Goal: Information Seeking & Learning: Learn about a topic

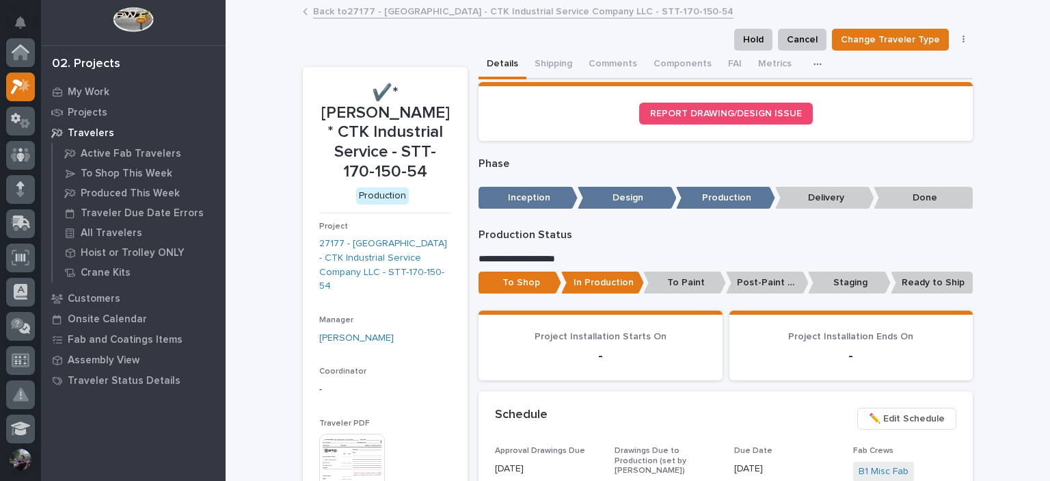
scroll to position [34, 0]
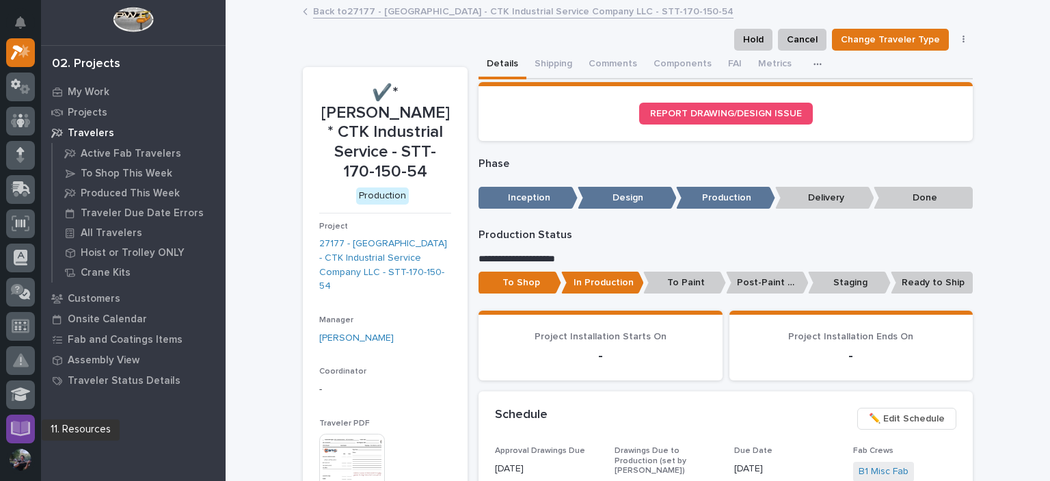
click at [22, 424] on icon at bounding box center [21, 426] width 16 height 13
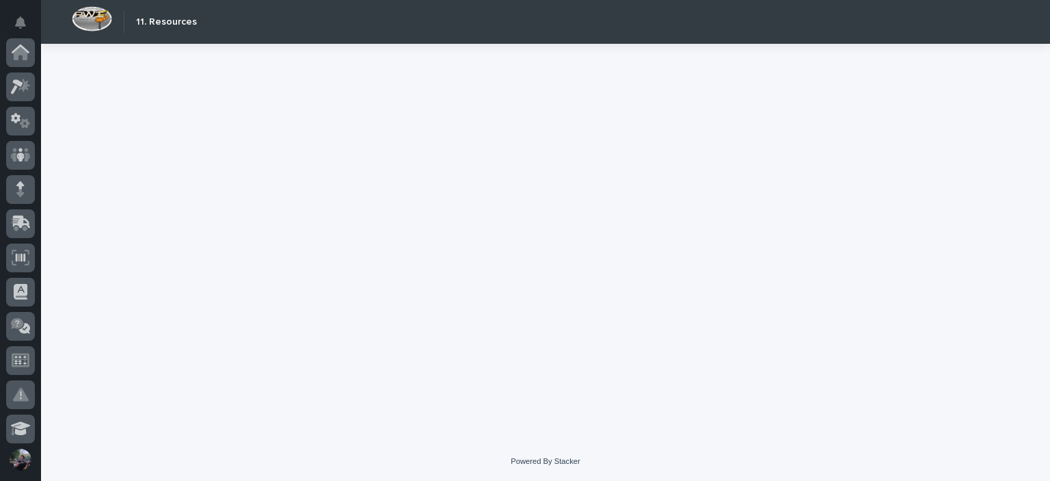
scroll to position [379, 0]
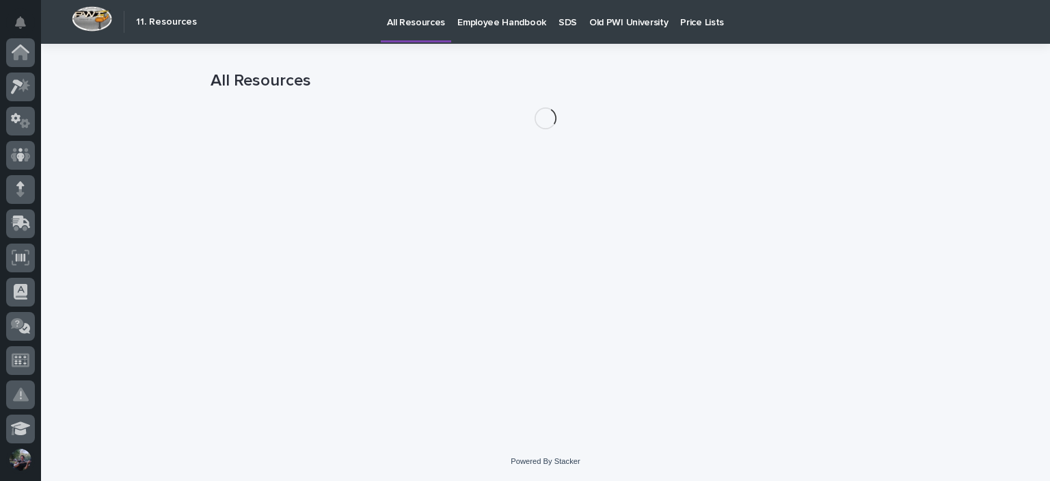
scroll to position [379, 0]
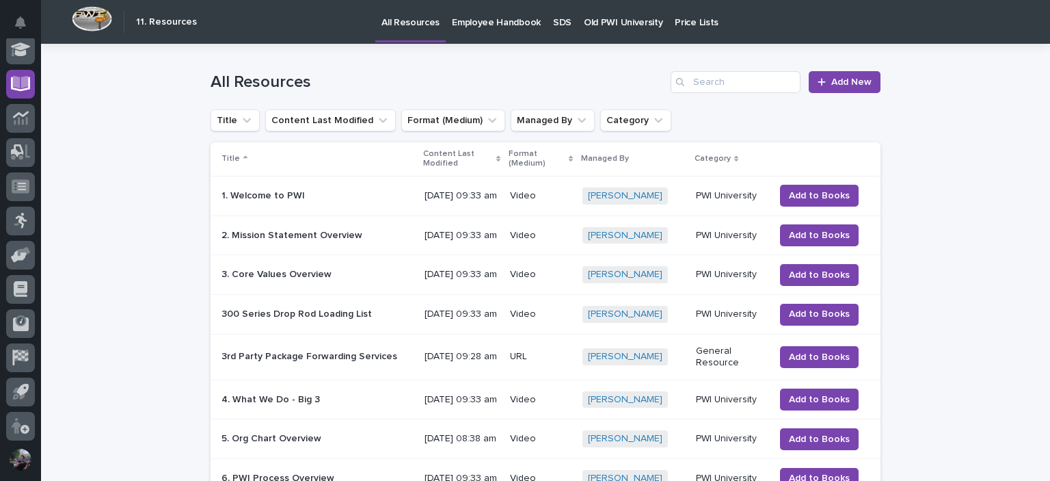
click at [630, 28] on link "Old PWI University" at bounding box center [623, 21] width 91 height 42
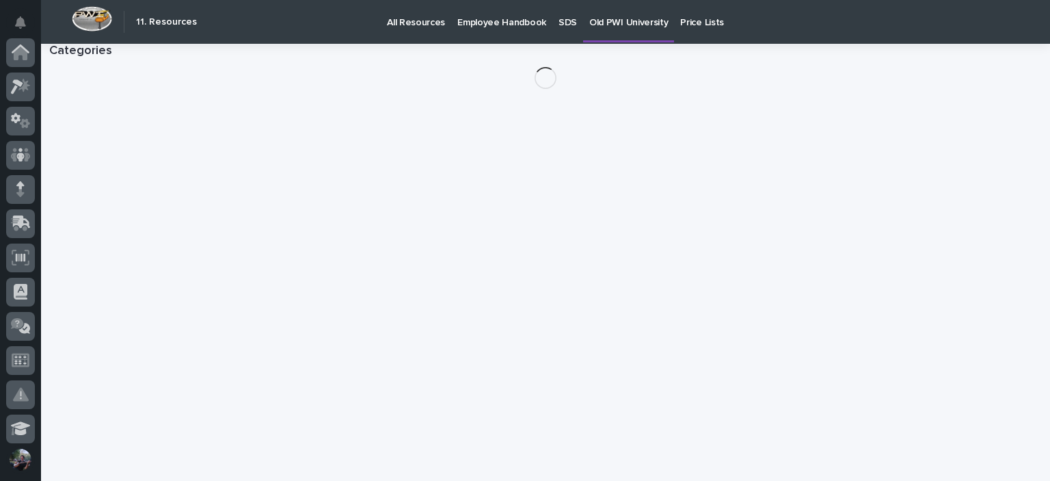
scroll to position [379, 0]
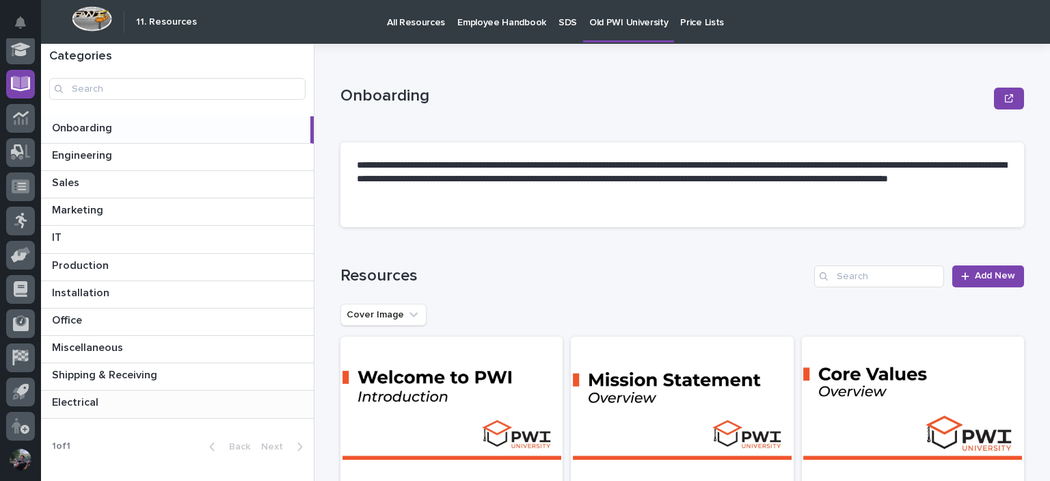
click at [96, 393] on p "Electrical" at bounding box center [76, 401] width 49 height 16
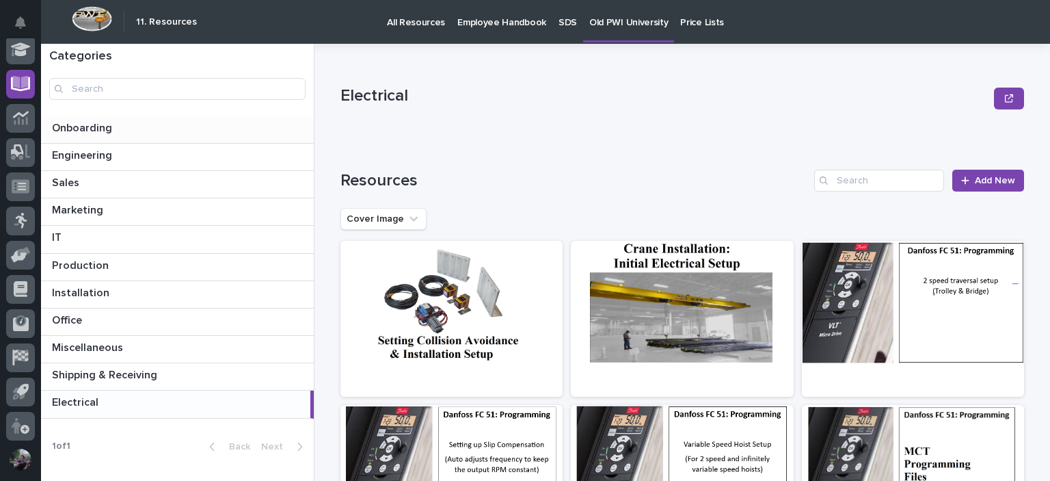
click at [141, 125] on p at bounding box center [180, 128] width 256 height 13
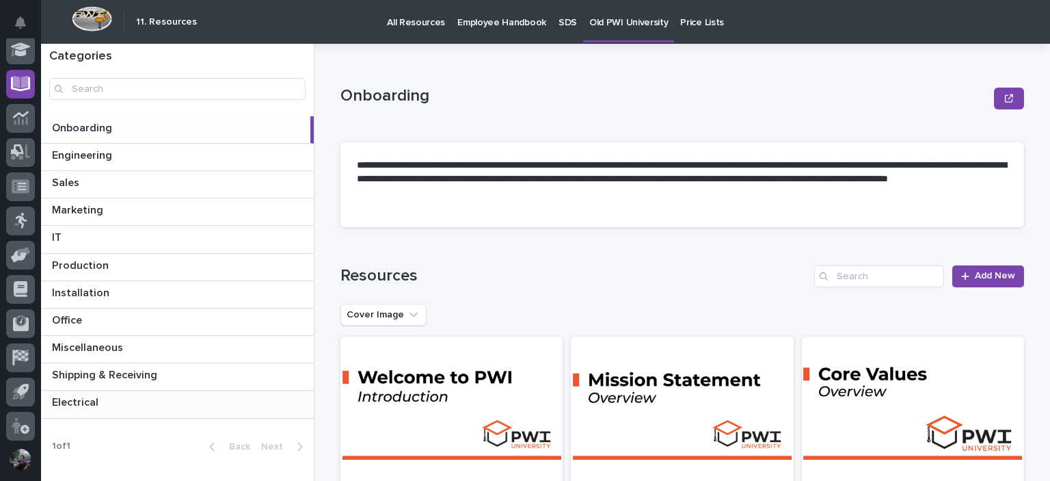
click at [243, 409] on div "Electrical Electrical" at bounding box center [177, 403] width 273 height 27
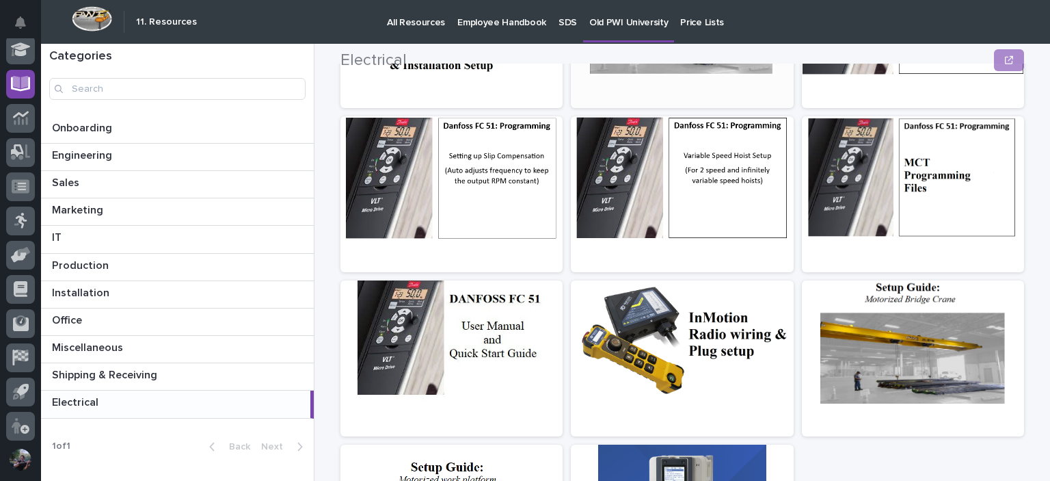
scroll to position [290, 0]
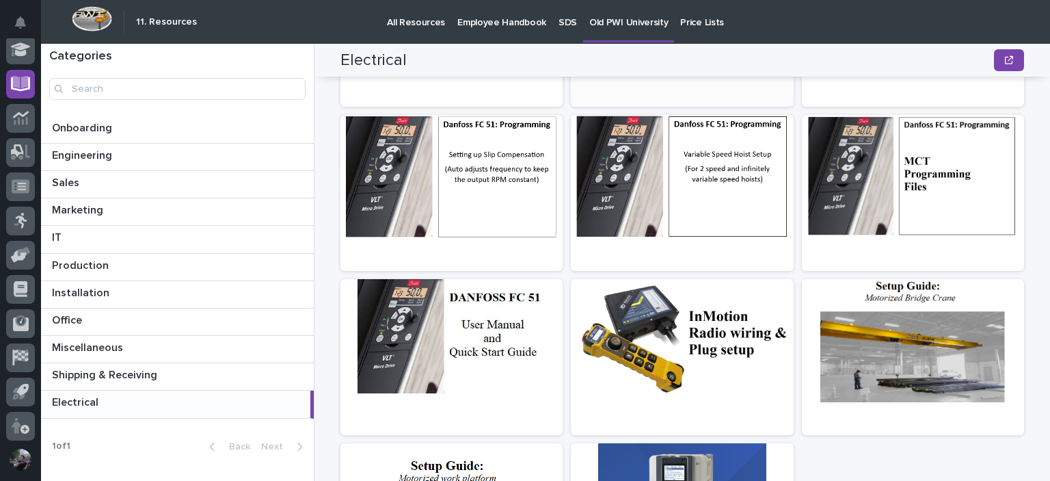
click at [744, 322] on div at bounding box center [682, 340] width 222 height 123
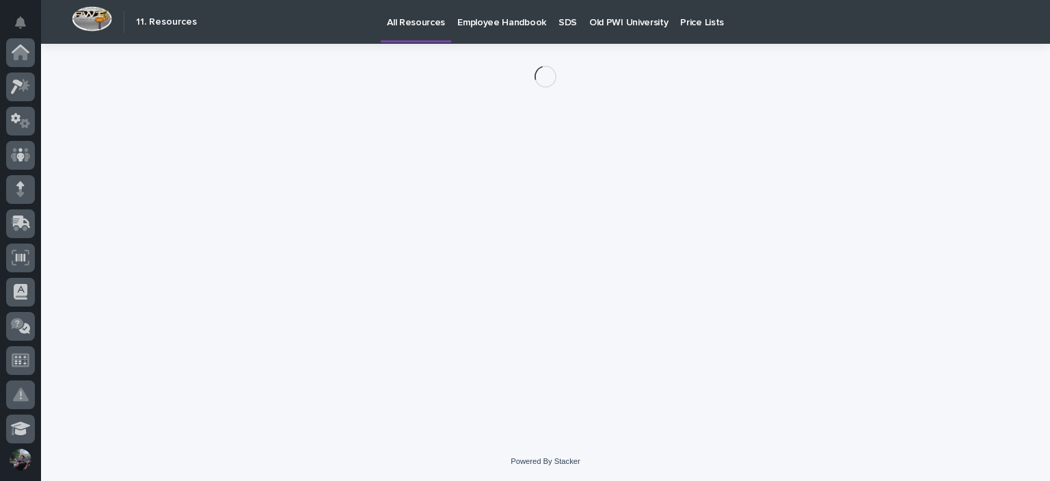
scroll to position [379, 0]
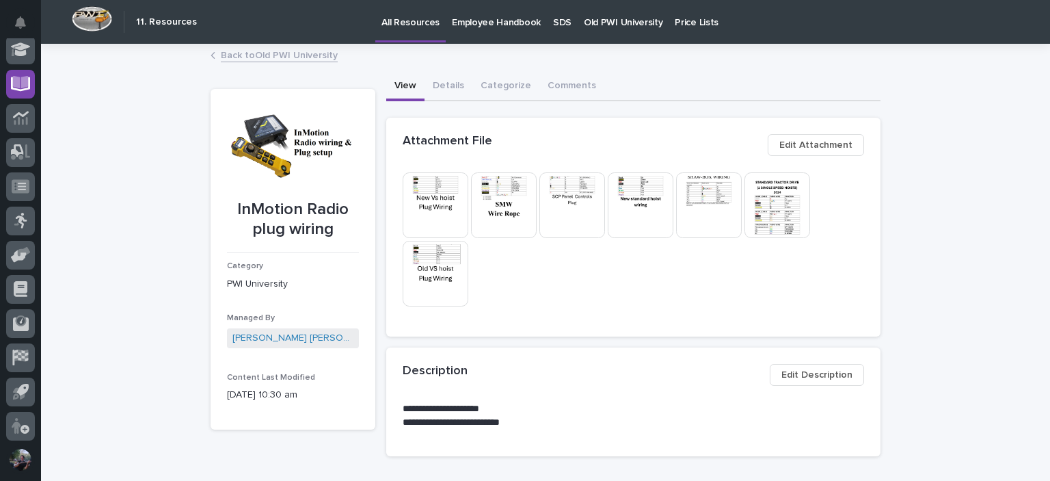
click at [429, 225] on img at bounding box center [436, 205] width 66 height 66
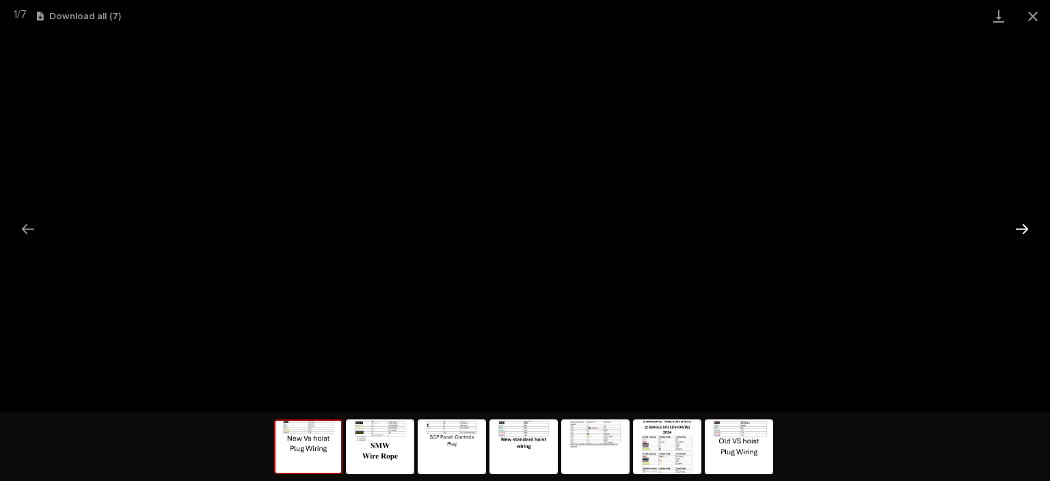
click at [1027, 217] on button "Next slide" at bounding box center [1022, 228] width 29 height 27
click at [1029, 20] on button "Close gallery" at bounding box center [1033, 16] width 34 height 32
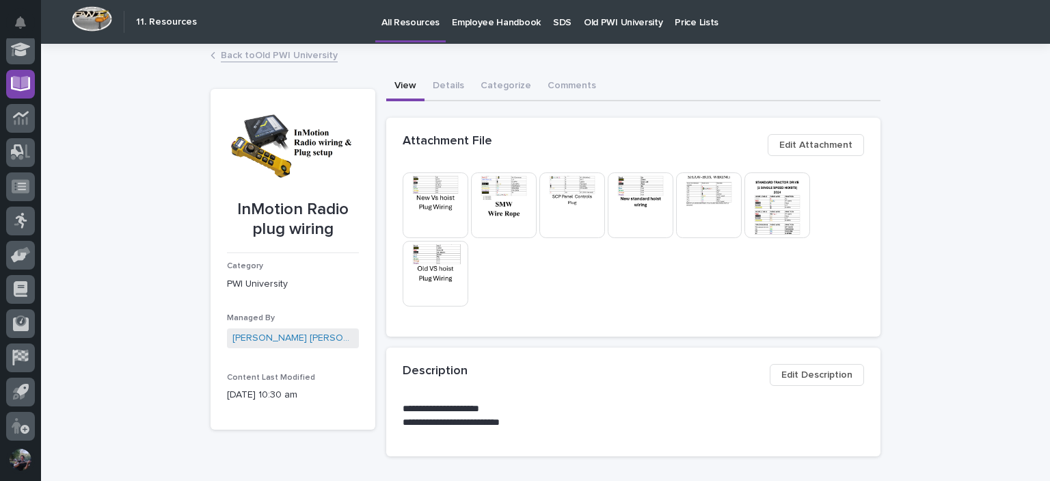
click at [569, 222] on img at bounding box center [572, 205] width 66 height 66
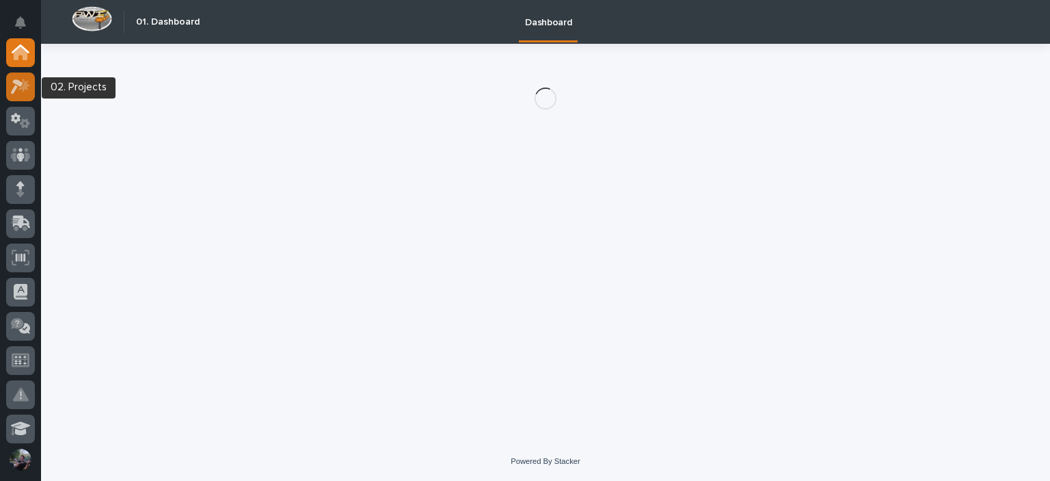
click at [24, 90] on icon at bounding box center [24, 85] width 12 height 14
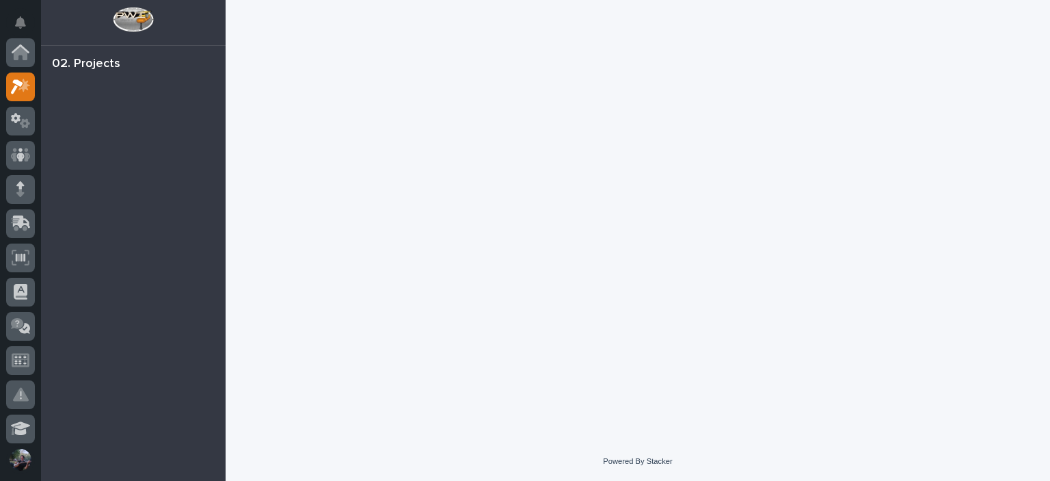
scroll to position [34, 0]
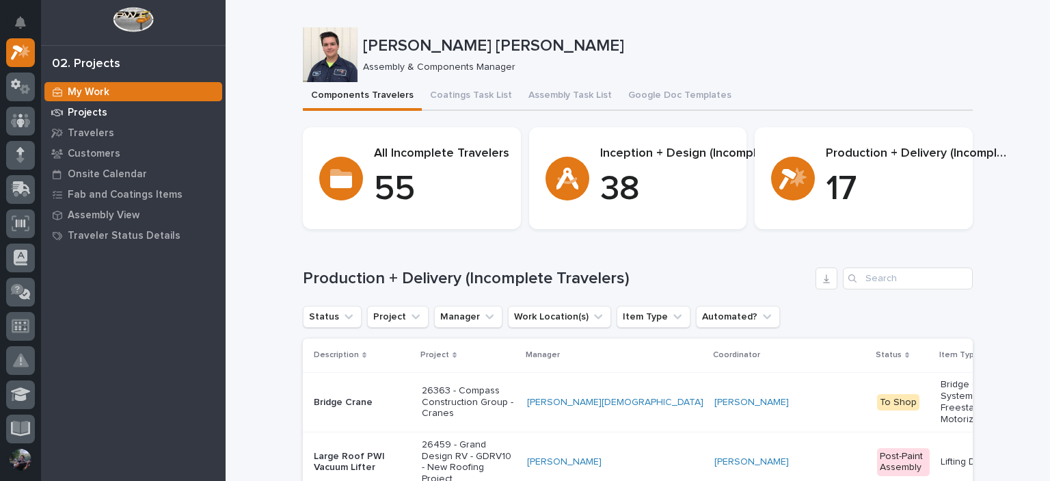
click at [83, 114] on p "Projects" at bounding box center [88, 113] width 40 height 12
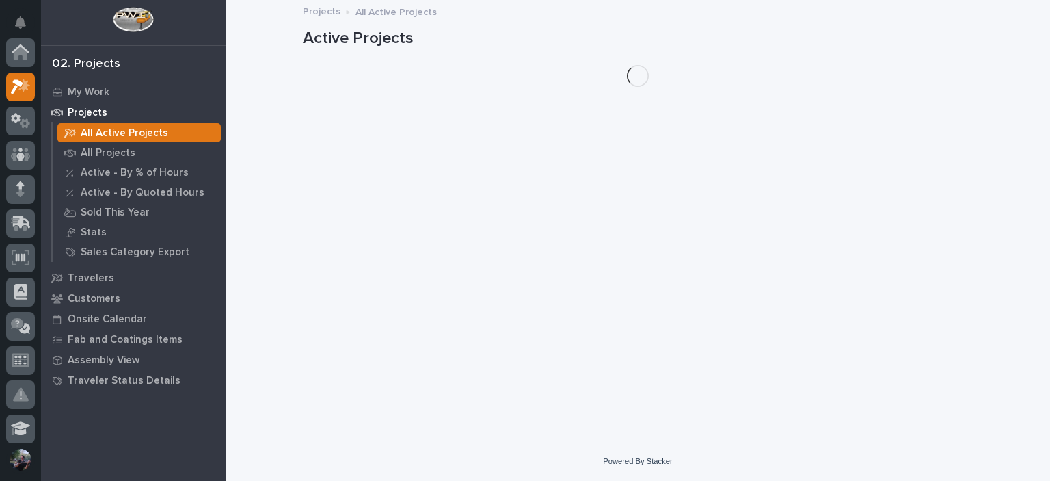
scroll to position [34, 0]
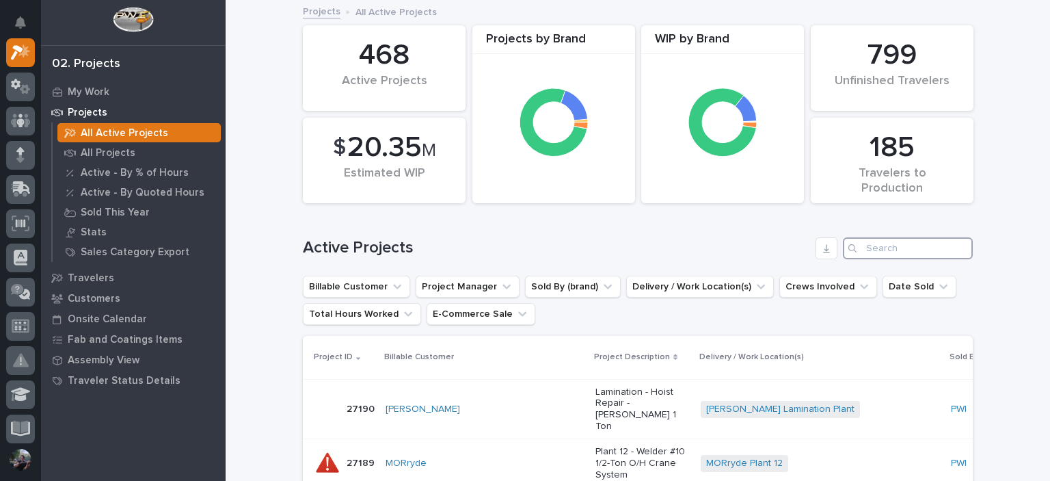
click at [867, 247] on input "Search" at bounding box center [908, 248] width 130 height 22
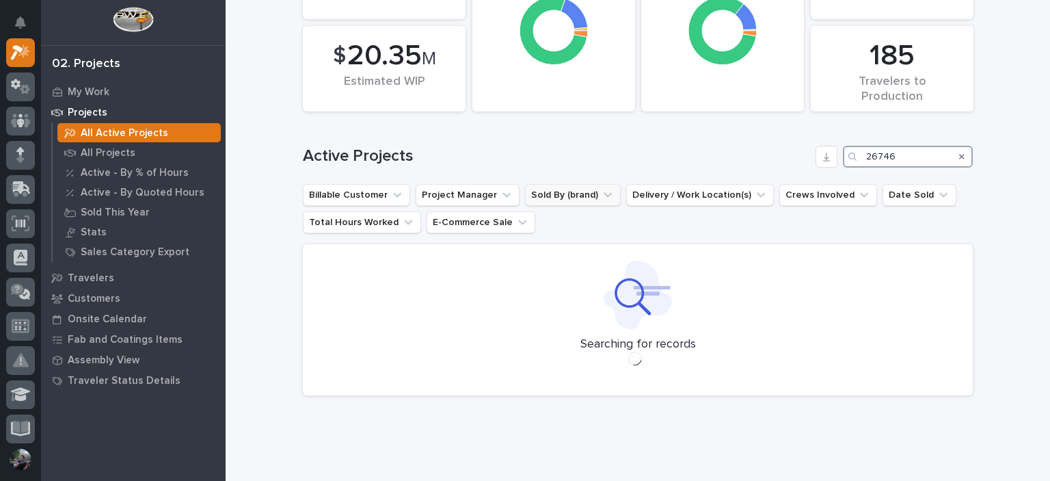
scroll to position [112, 0]
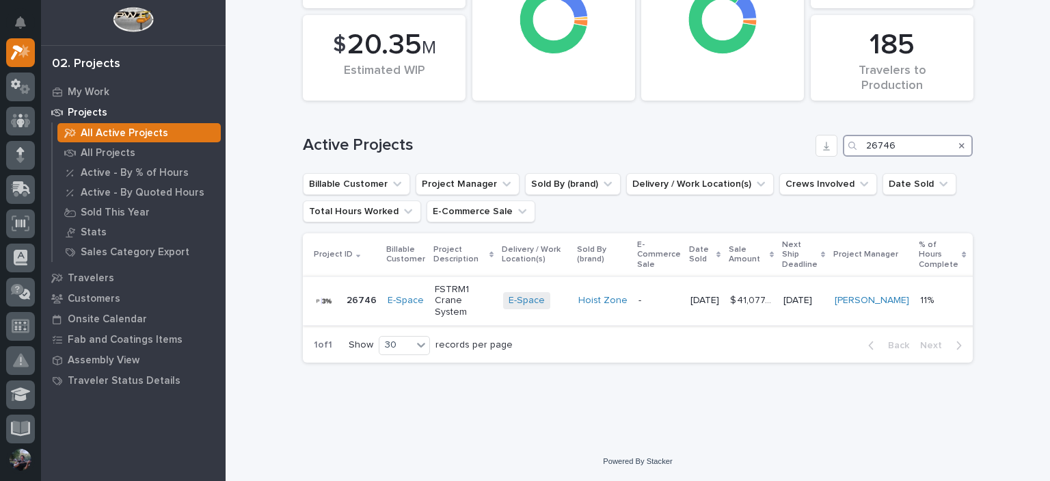
type input "26746"
click at [451, 291] on p "FSTRM1 Crane System" at bounding box center [463, 301] width 57 height 34
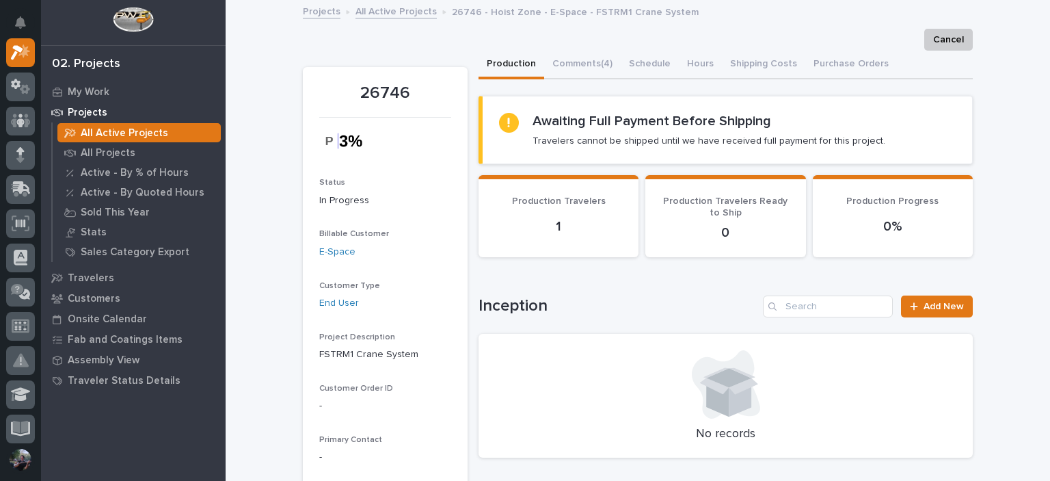
click at [87, 114] on p "Projects" at bounding box center [88, 113] width 40 height 12
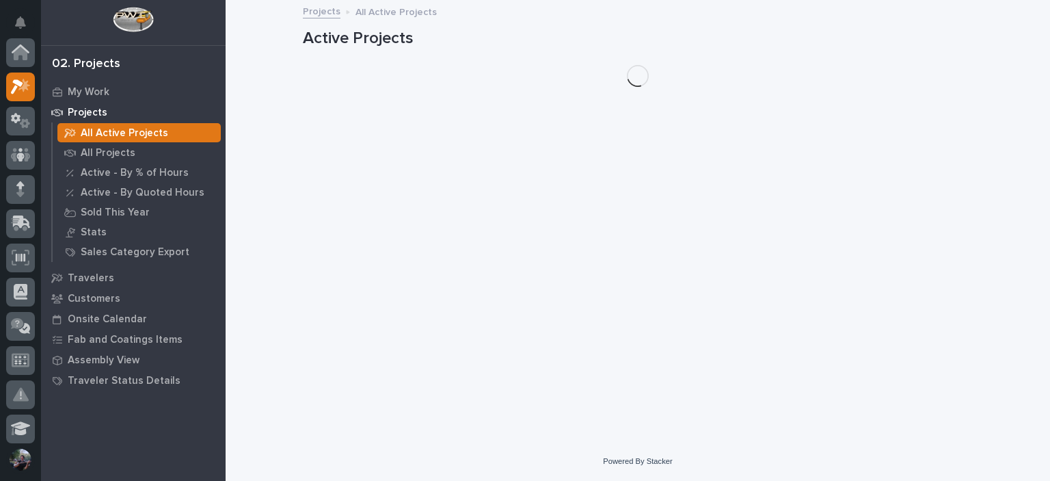
scroll to position [34, 0]
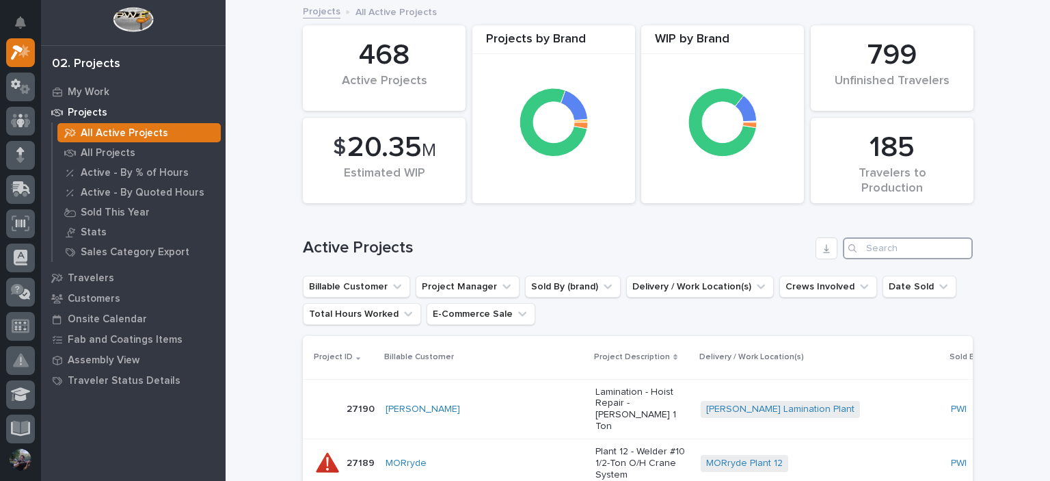
click at [889, 250] on input "Search" at bounding box center [908, 248] width 130 height 22
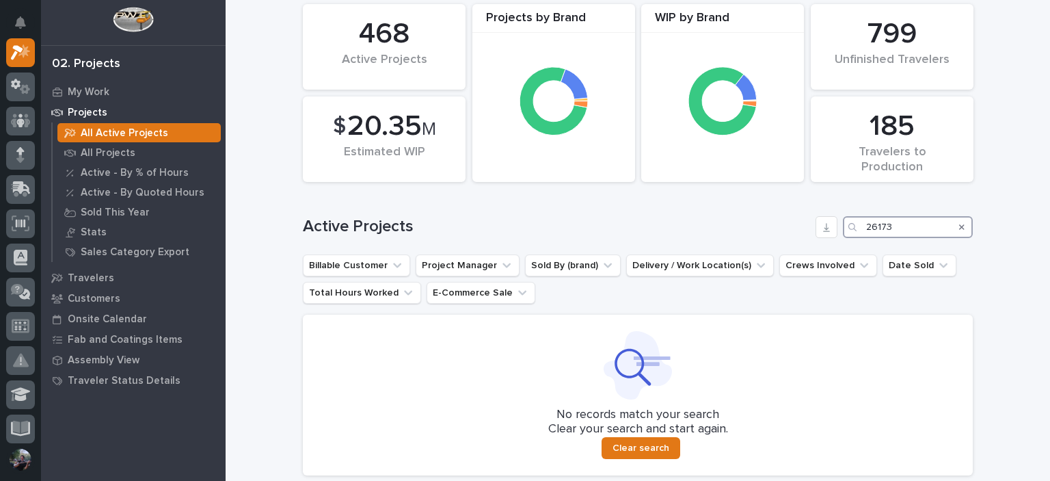
scroll to position [134, 0]
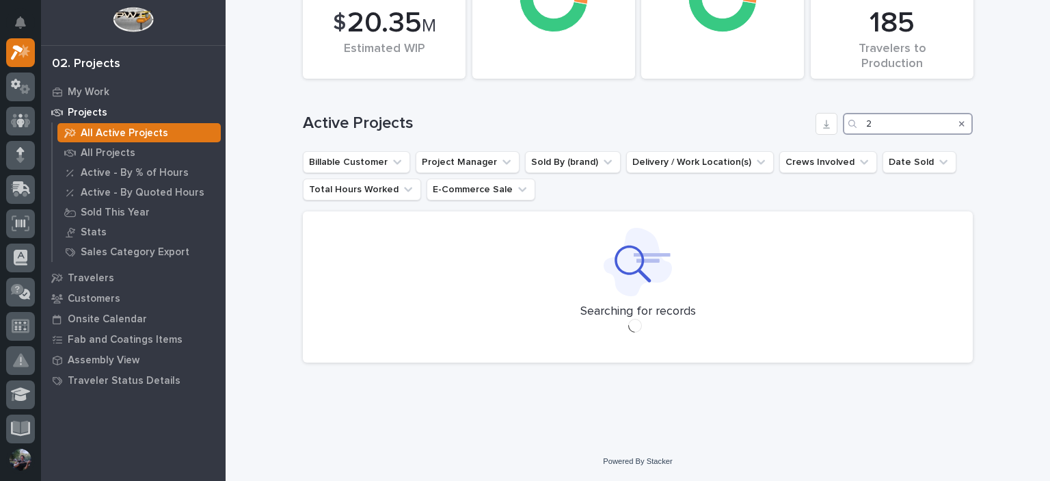
scroll to position [124, 0]
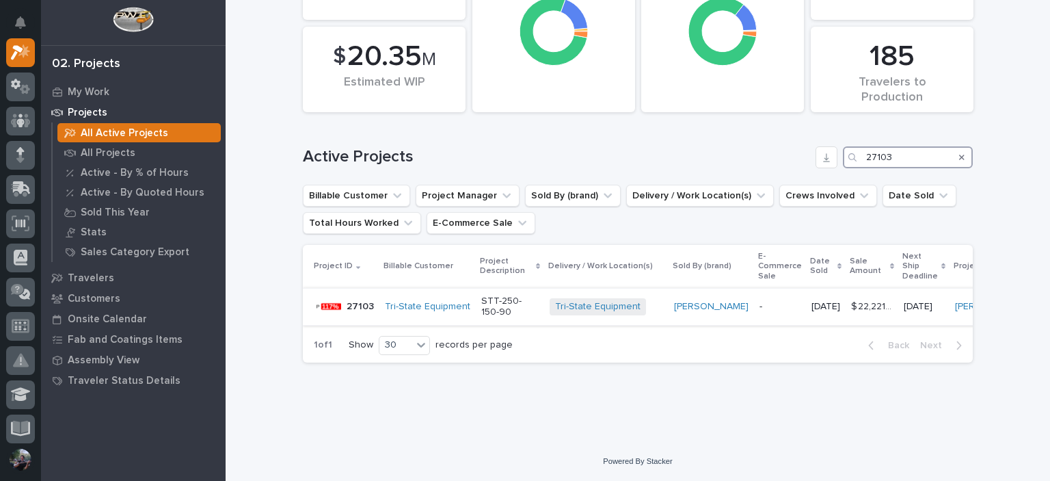
type input "27103"
click at [506, 306] on p "STT-250-150-90" at bounding box center [509, 306] width 57 height 23
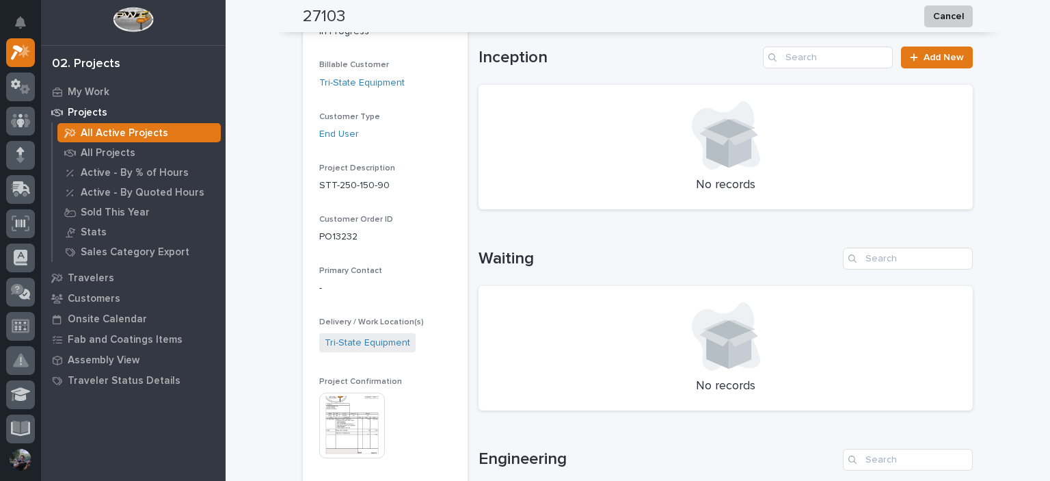
scroll to position [273, 0]
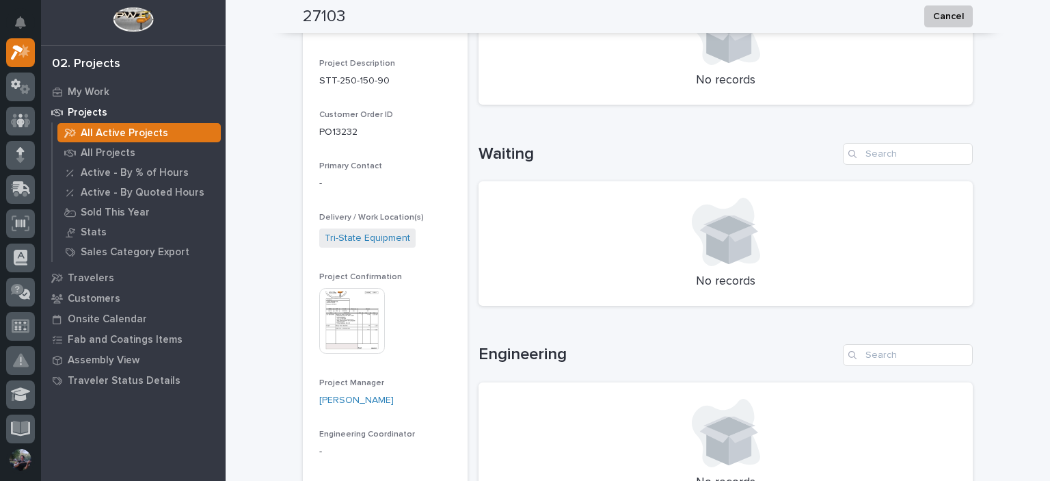
click at [345, 329] on img at bounding box center [352, 321] width 66 height 66
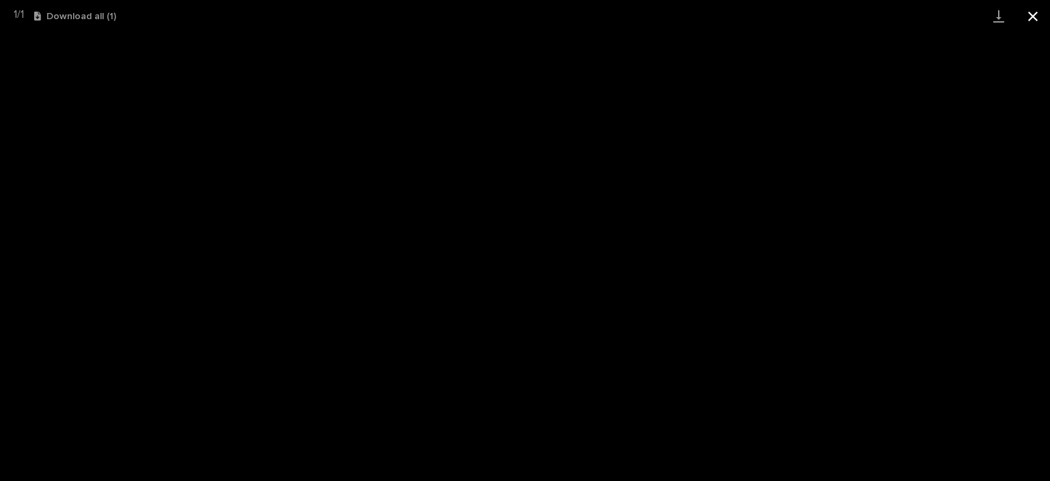
click at [1045, 21] on button "Close gallery" at bounding box center [1033, 16] width 34 height 32
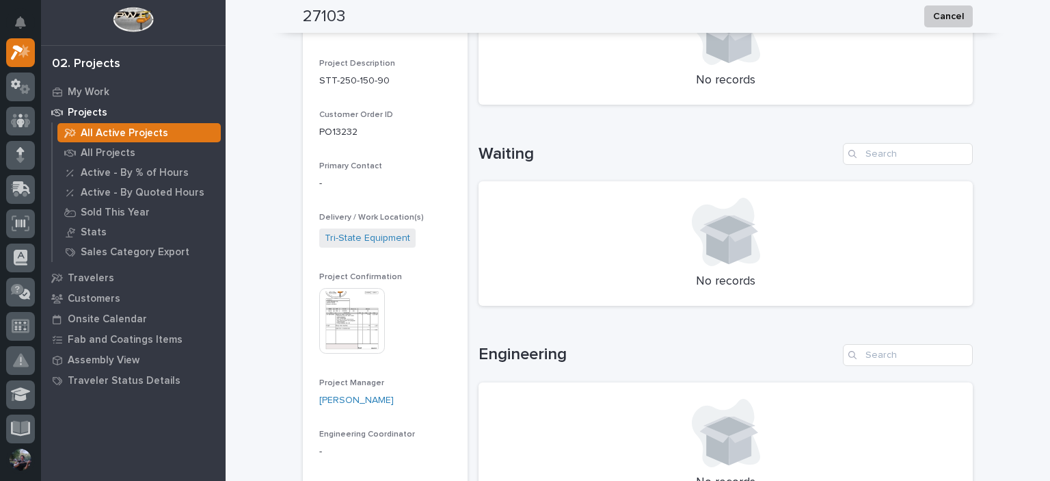
scroll to position [0, 0]
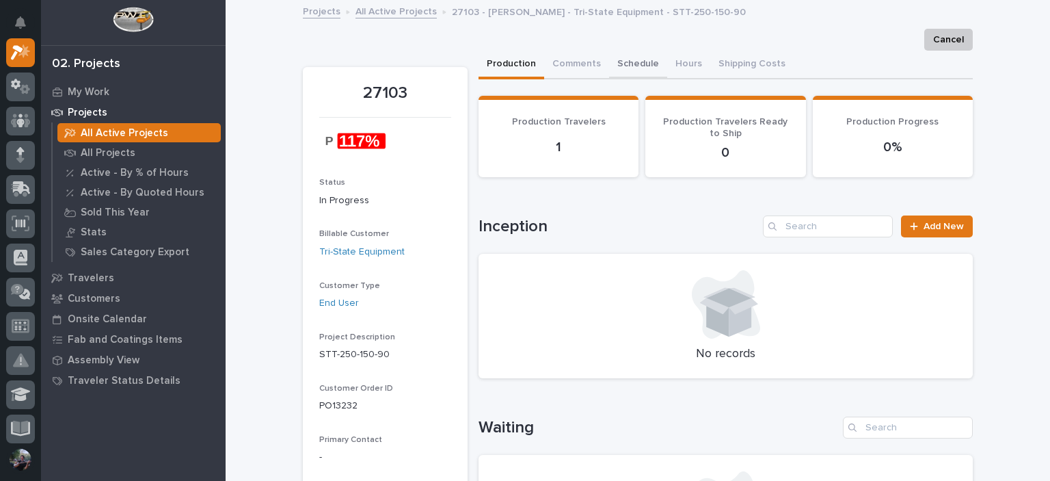
click at [632, 66] on button "Schedule" at bounding box center [638, 65] width 58 height 29
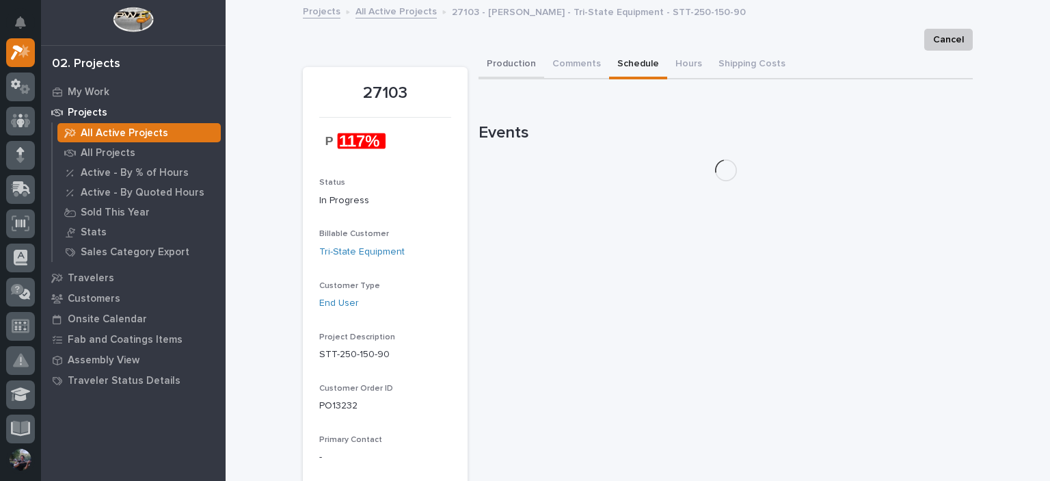
click at [502, 59] on button "Production" at bounding box center [511, 65] width 66 height 29
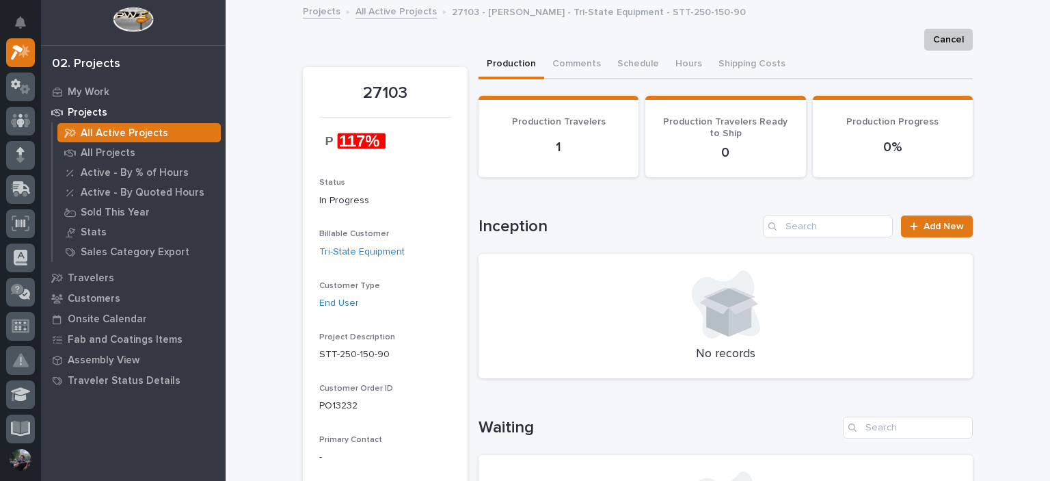
click at [25, 30] on button "Notifications" at bounding box center [20, 22] width 29 height 29
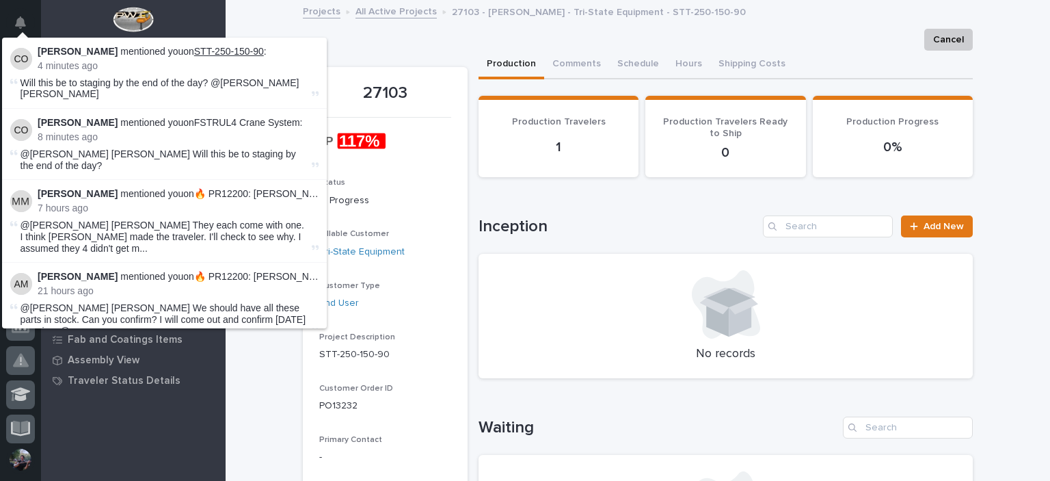
click at [211, 50] on link "STT-250-150-90" at bounding box center [229, 51] width 70 height 11
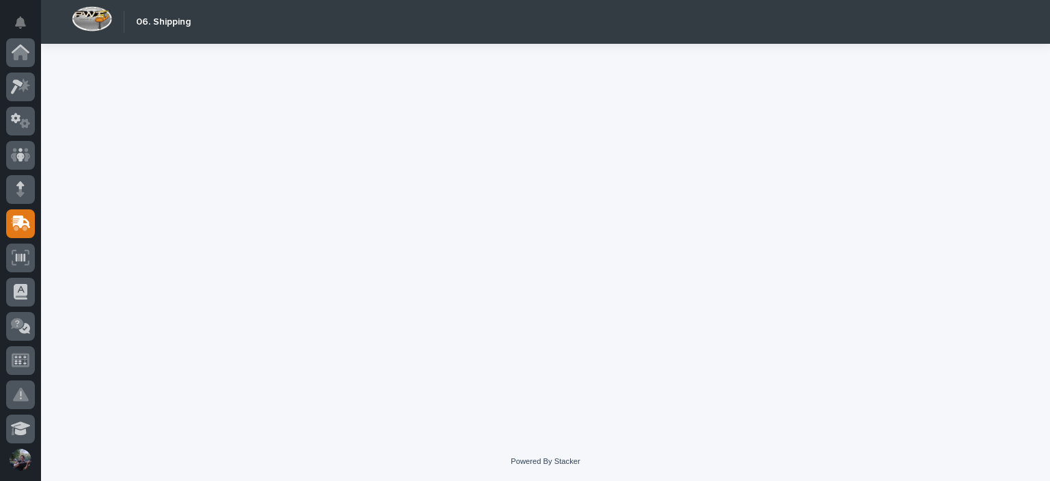
scroll to position [171, 0]
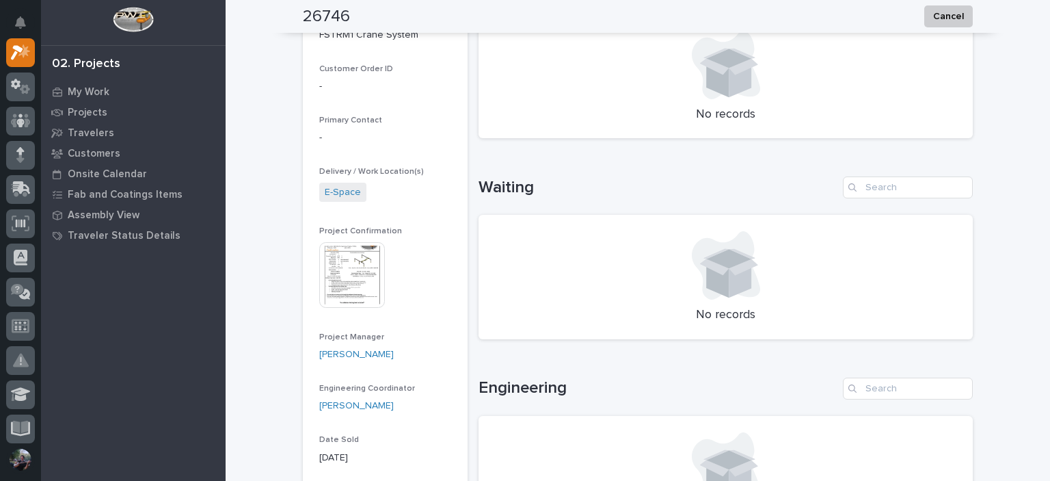
scroll to position [319, 0]
drag, startPoint x: 337, startPoint y: 12, endPoint x: 314, endPoint y: 14, distance: 22.6
click at [314, 14] on h2 "26746" at bounding box center [326, 17] width 47 height 20
drag, startPoint x: 327, startPoint y: 14, endPoint x: 319, endPoint y: 16, distance: 7.8
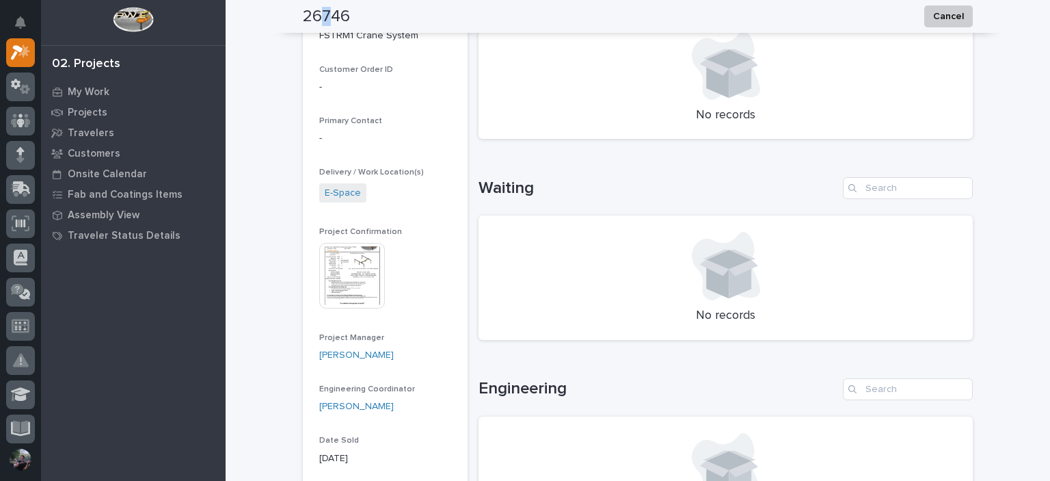
click at [319, 16] on h2 "26746" at bounding box center [326, 17] width 47 height 20
click at [323, 14] on h2 "26746" at bounding box center [326, 17] width 47 height 20
click at [576, 150] on div "Loading... Saving… Waiting No records" at bounding box center [725, 250] width 494 height 201
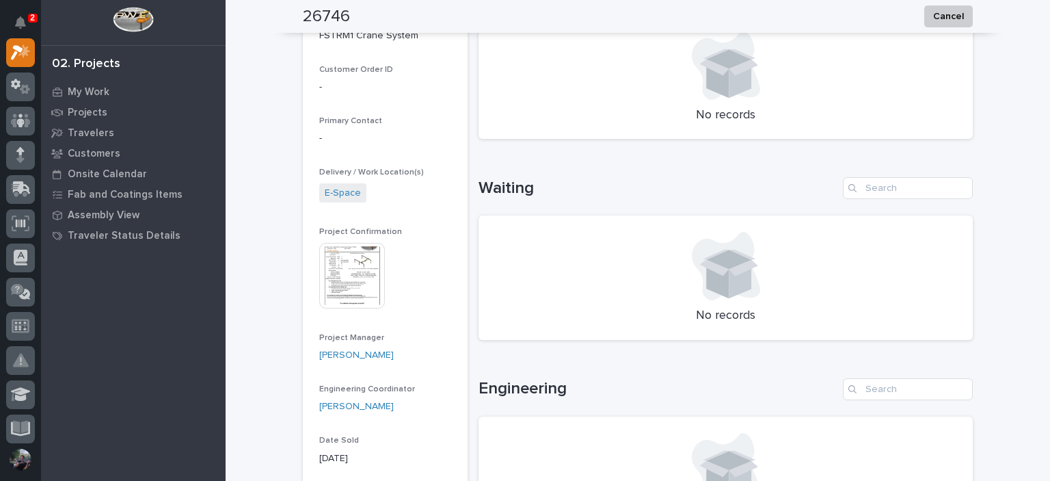
click at [519, 181] on h1 "Waiting" at bounding box center [657, 188] width 359 height 20
click at [528, 189] on h1 "Waiting" at bounding box center [657, 188] width 359 height 20
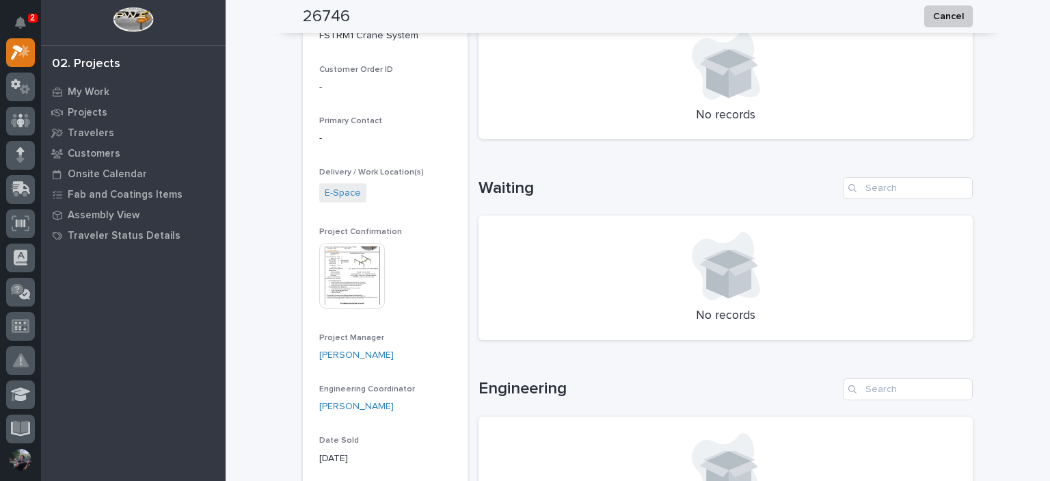
click at [526, 189] on h1 "Waiting" at bounding box center [657, 188] width 359 height 20
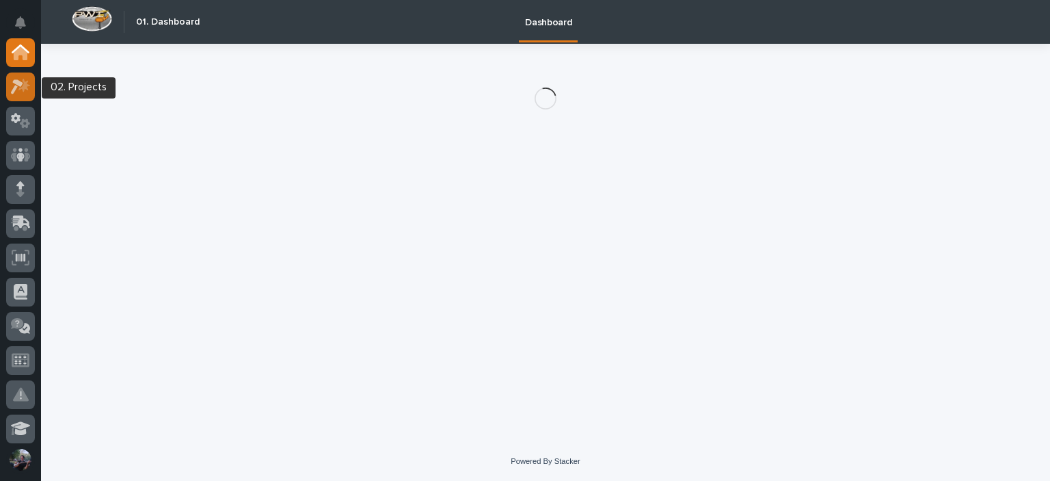
click at [29, 92] on icon at bounding box center [21, 87] width 20 height 16
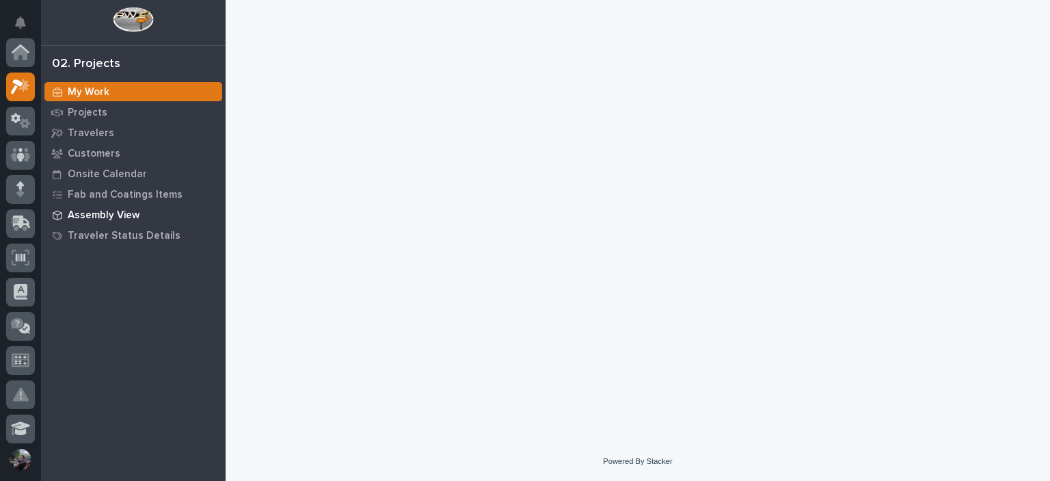
scroll to position [34, 0]
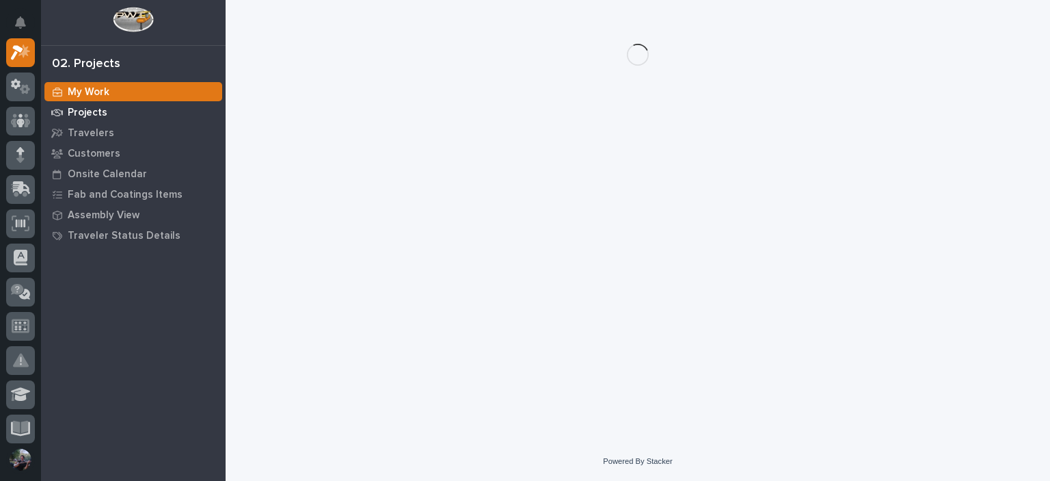
click at [85, 111] on p "Projects" at bounding box center [88, 113] width 40 height 12
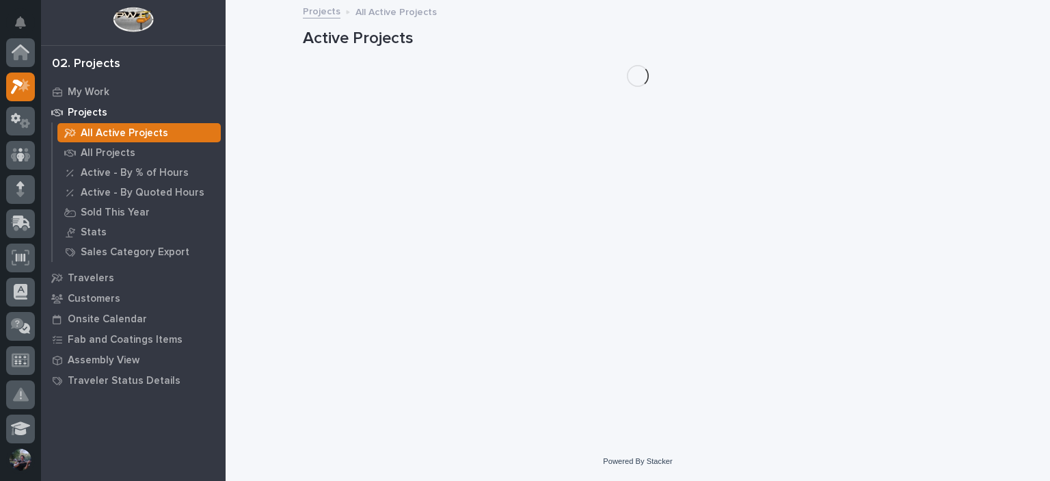
scroll to position [34, 0]
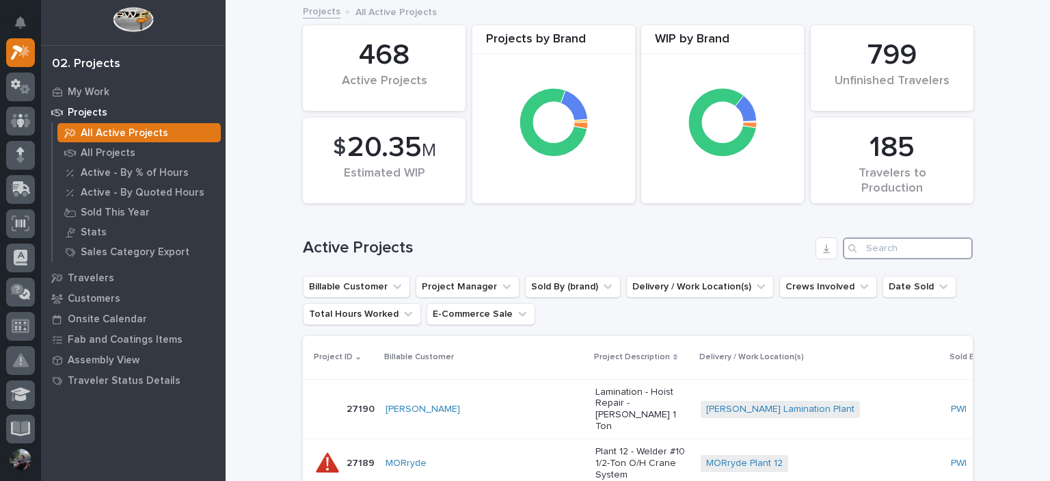
click at [867, 243] on input "Search" at bounding box center [908, 248] width 130 height 22
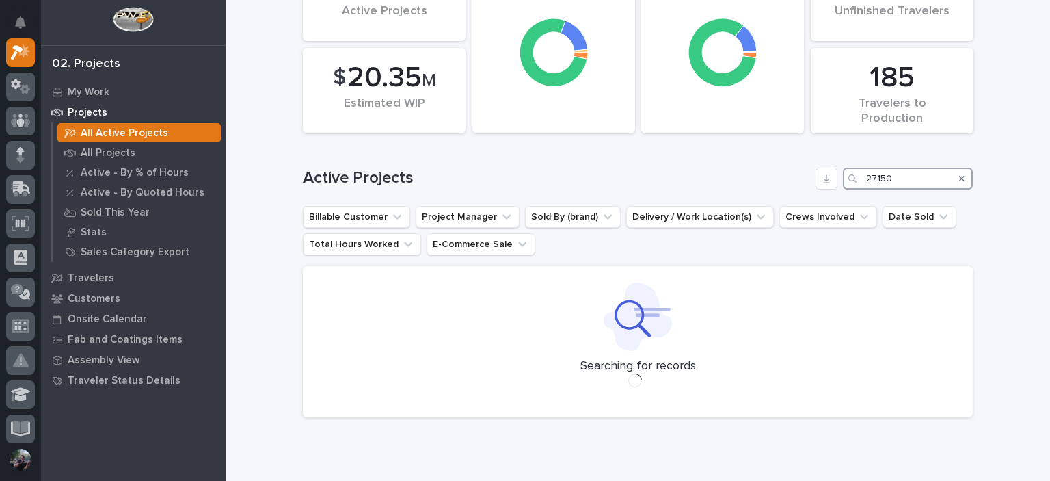
scroll to position [101, 0]
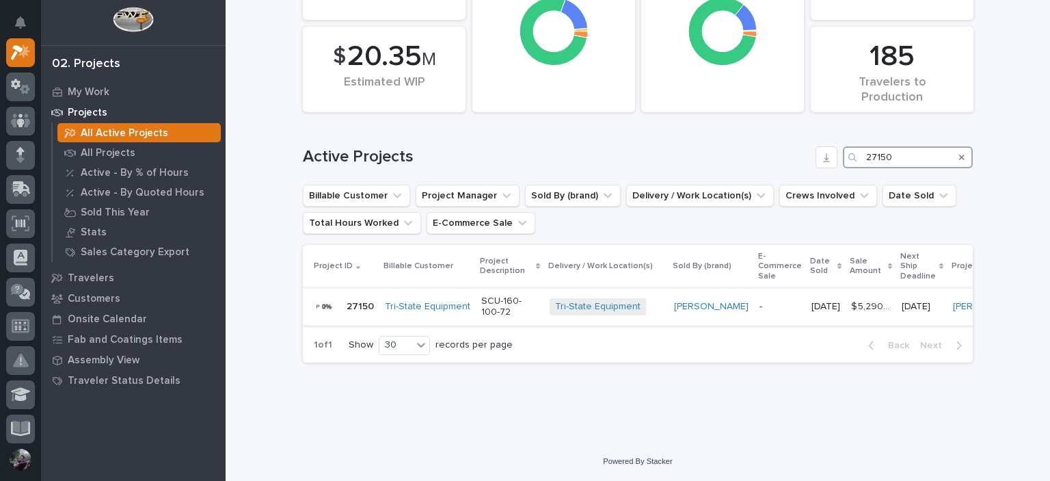
type input "27150"
click at [488, 299] on p "SCU-160-100-72" at bounding box center [509, 306] width 57 height 23
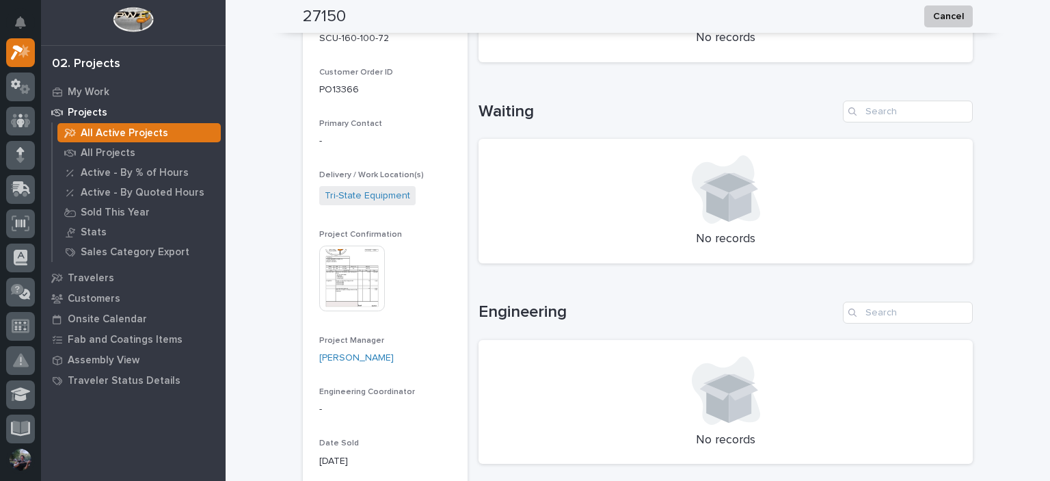
scroll to position [319, 0]
click at [340, 269] on img at bounding box center [352, 276] width 66 height 66
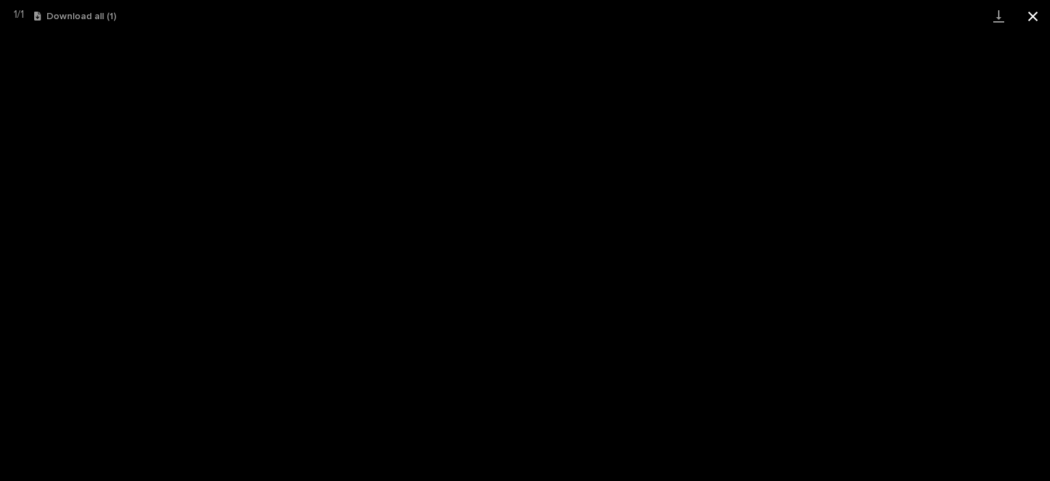
click at [1037, 14] on button "Close gallery" at bounding box center [1033, 16] width 34 height 32
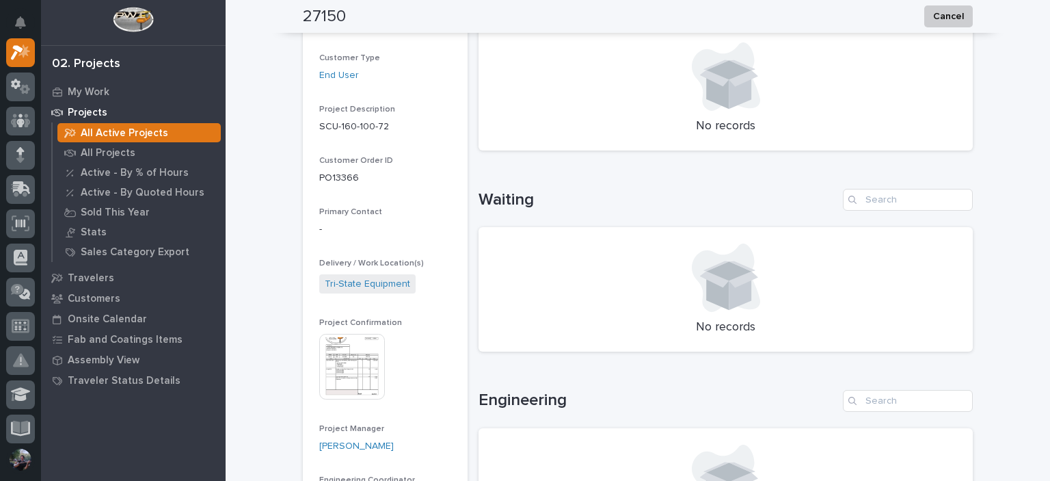
scroll to position [0, 0]
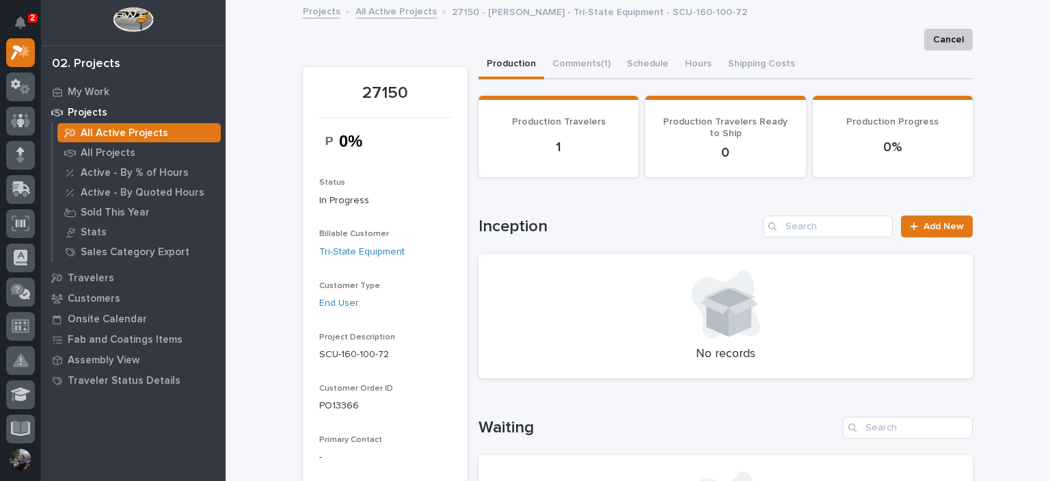
click at [794, 29] on div "Cancel" at bounding box center [638, 40] width 670 height 22
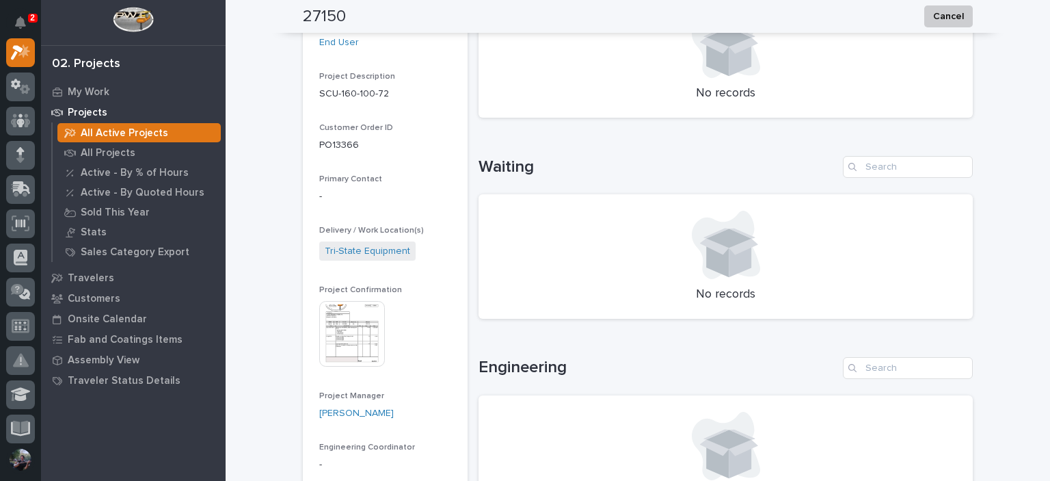
scroll to position [273, 0]
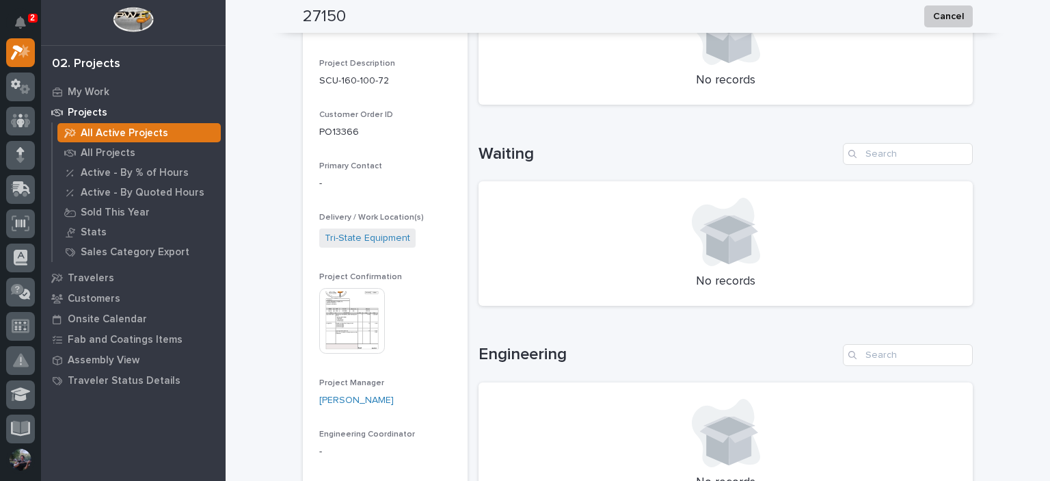
click at [353, 303] on img at bounding box center [352, 321] width 66 height 66
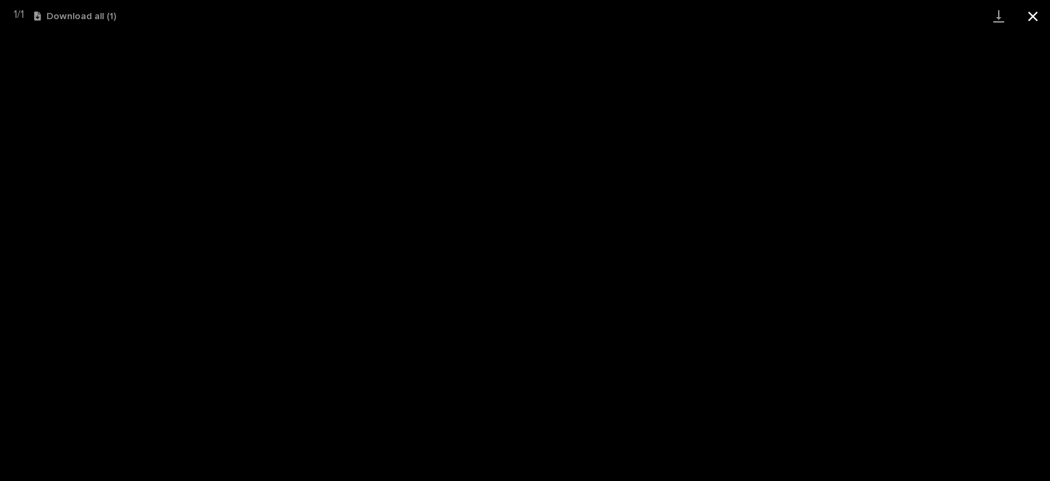
click at [1038, 18] on button "Close gallery" at bounding box center [1033, 16] width 34 height 32
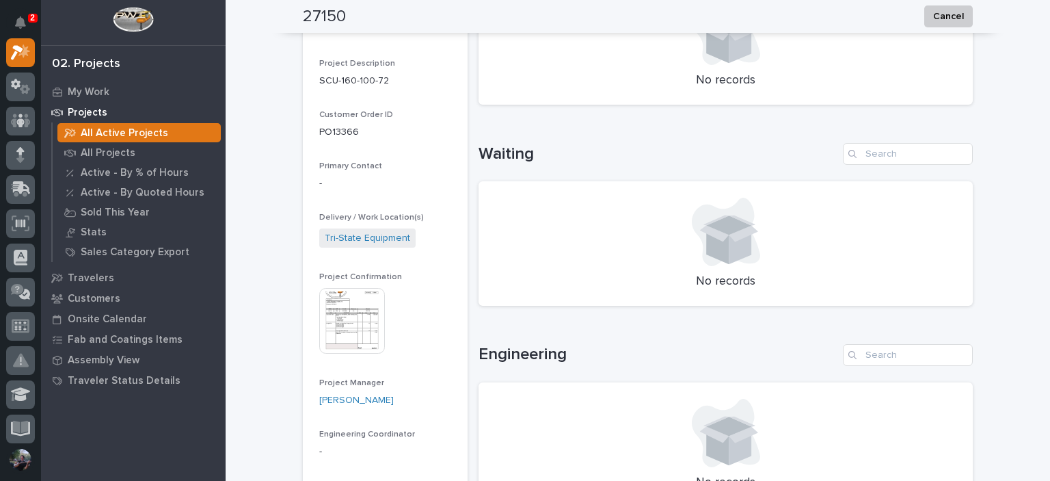
click at [879, 196] on div "No records" at bounding box center [725, 243] width 494 height 124
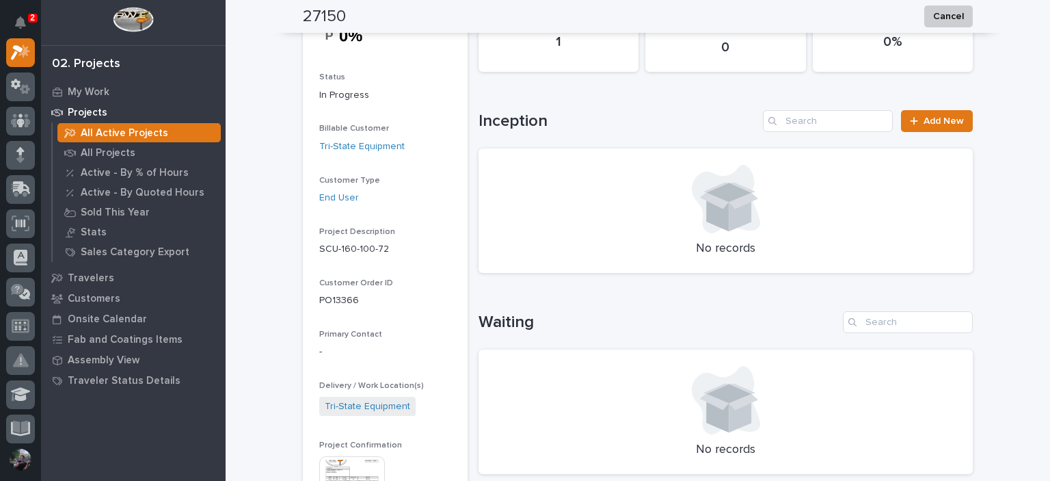
scroll to position [0, 0]
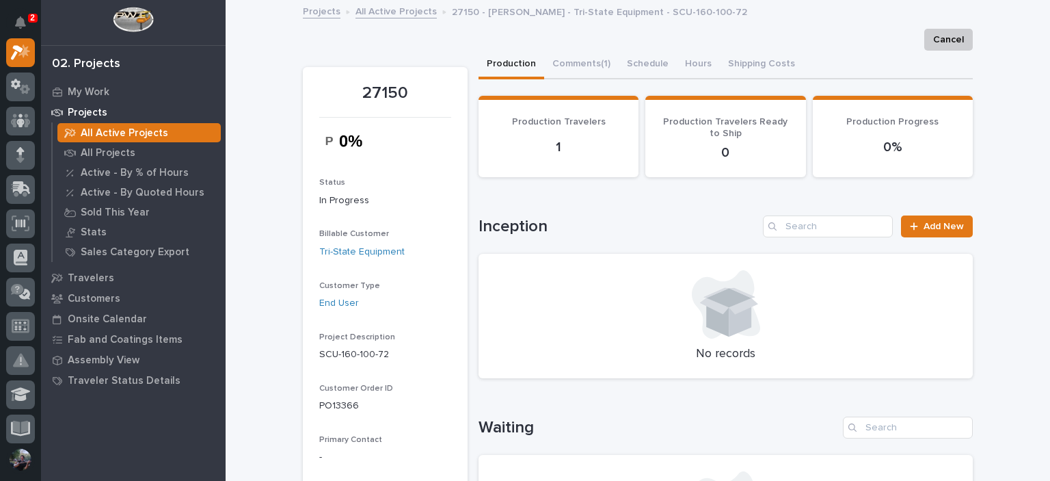
click at [860, 51] on div "Production Comments (1) Schedule Hours Shipping Costs" at bounding box center [725, 65] width 494 height 29
click at [568, 51] on button "Comments (1)" at bounding box center [581, 65] width 75 height 29
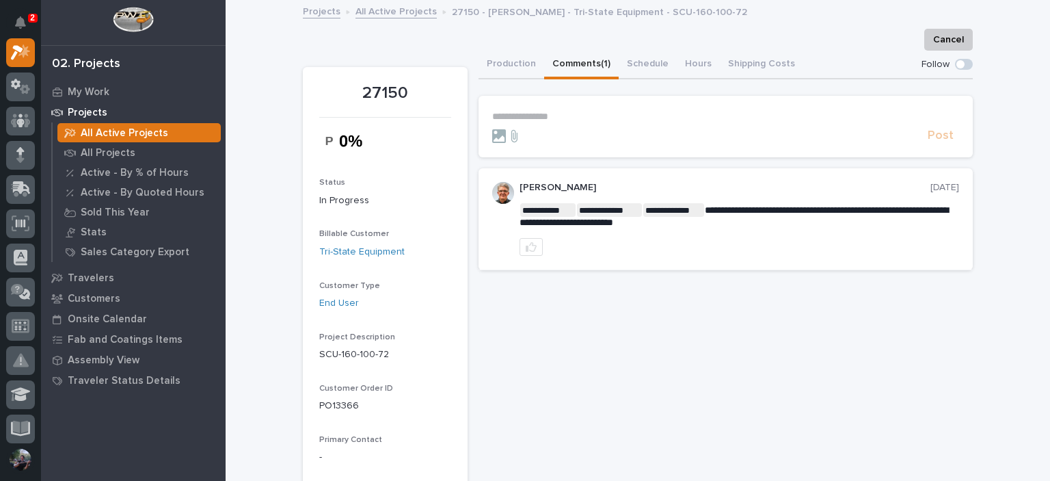
click at [314, 6] on link "Projects" at bounding box center [322, 11] width 38 height 16
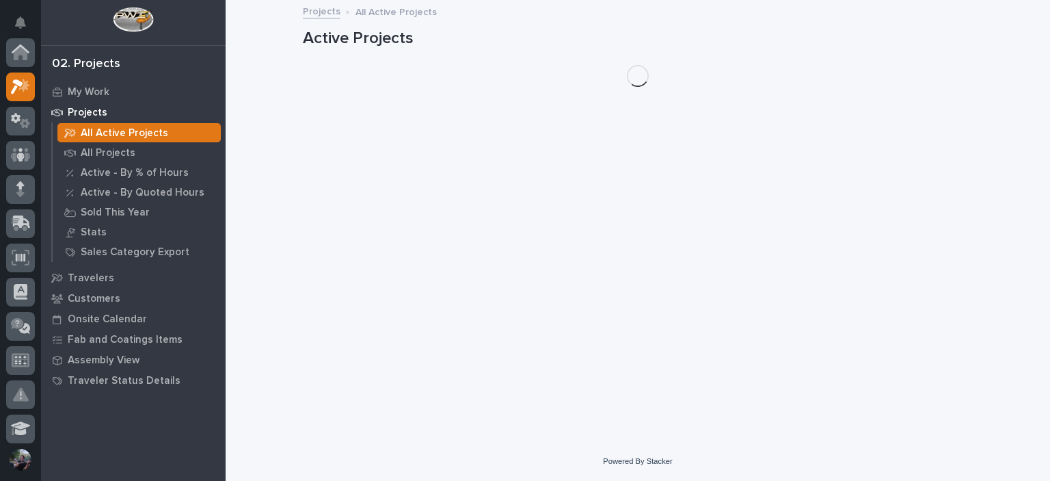
scroll to position [34, 0]
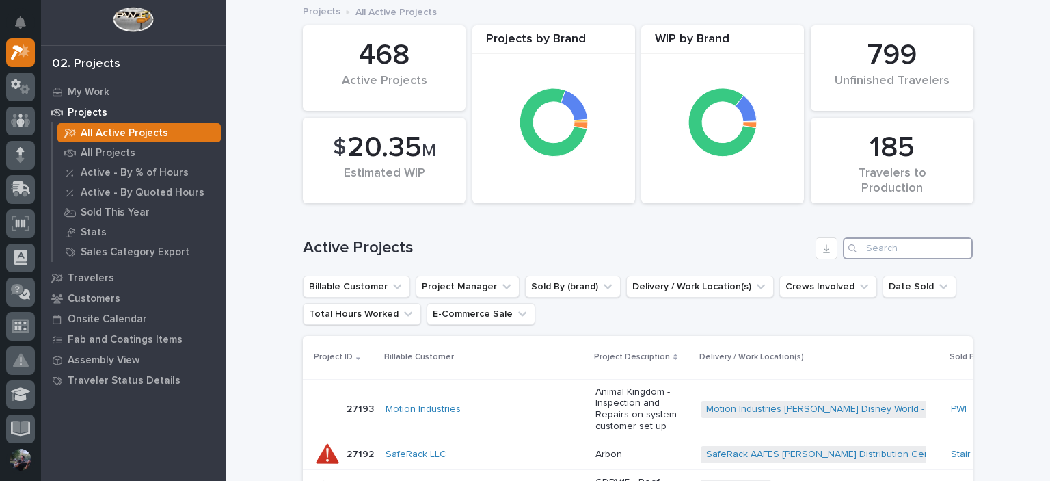
click at [874, 254] on input "Search" at bounding box center [908, 248] width 130 height 22
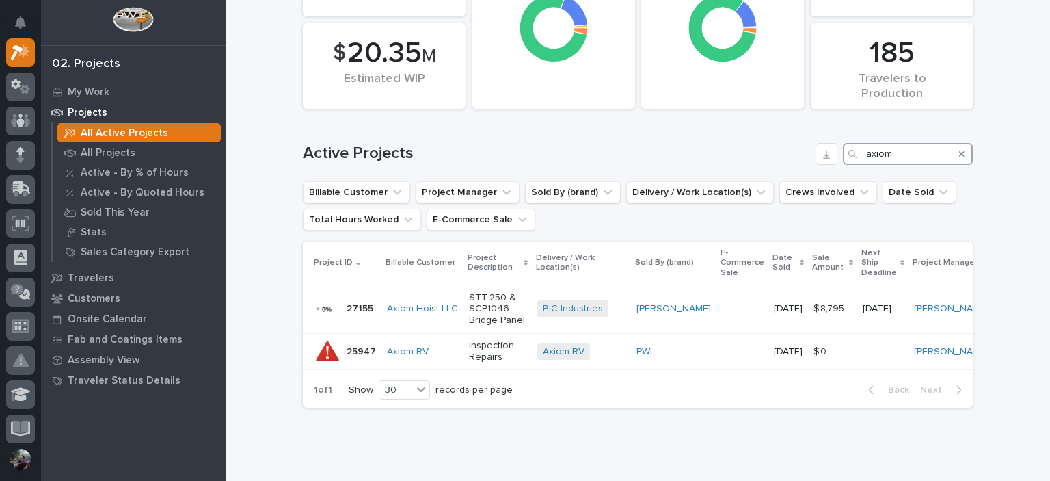
scroll to position [137, 0]
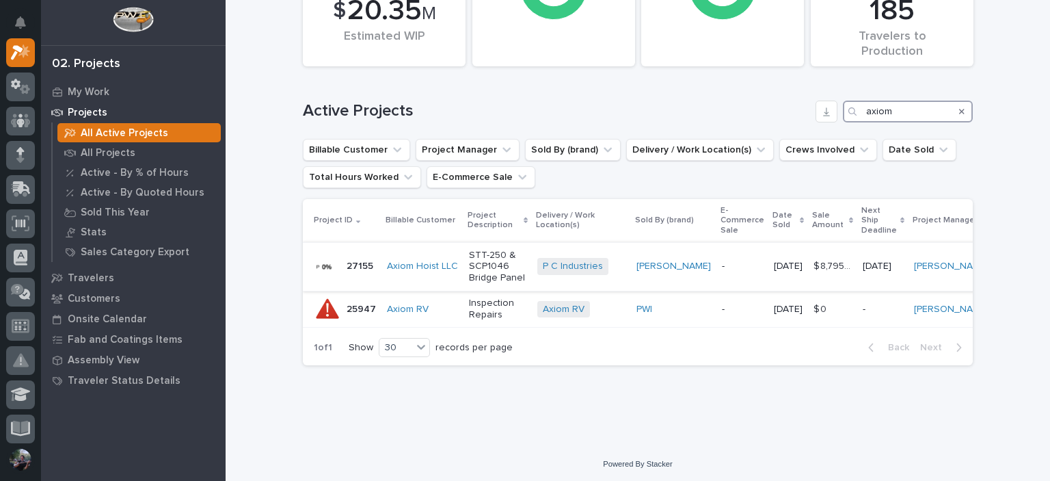
type input "axiom"
click at [485, 277] on p "STT-250 & SCP1046 Bridge Panel" at bounding box center [497, 266] width 57 height 34
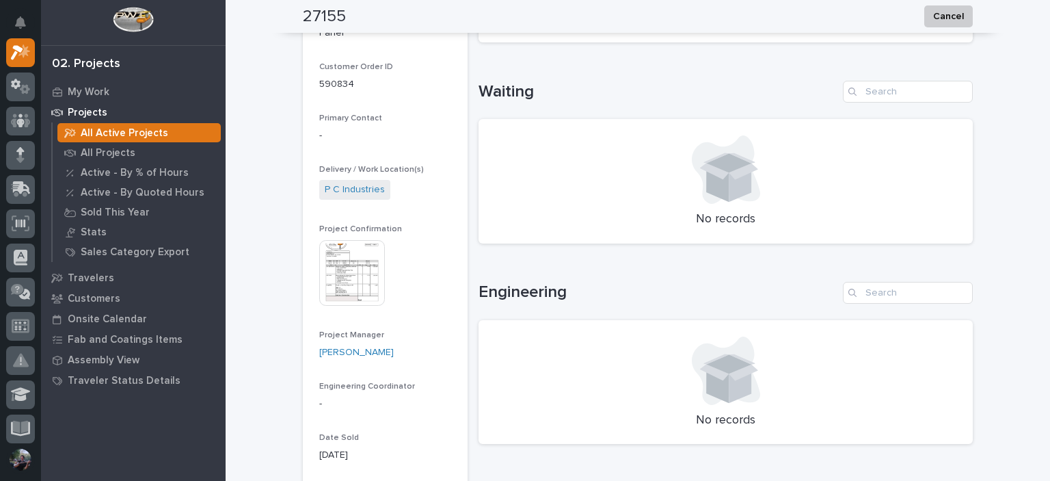
scroll to position [364, 0]
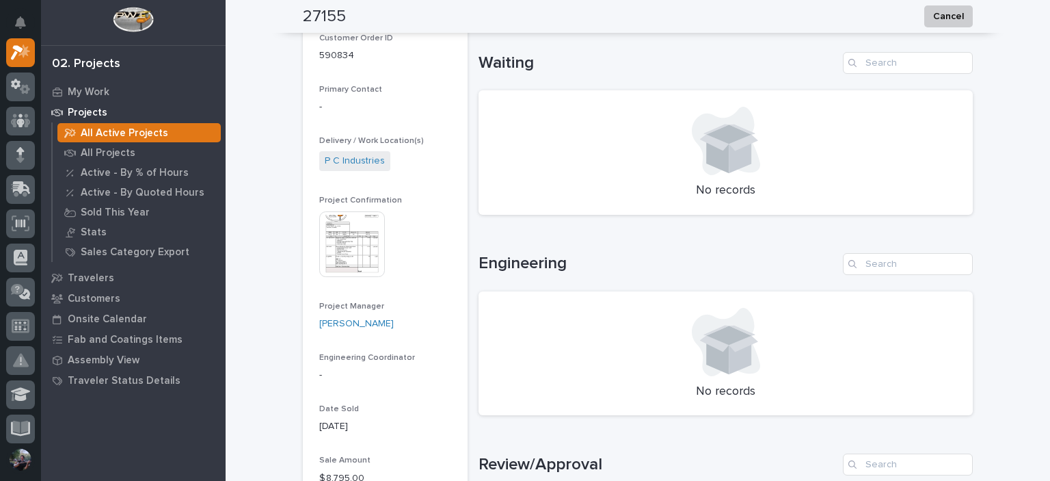
click at [356, 262] on img at bounding box center [352, 244] width 66 height 66
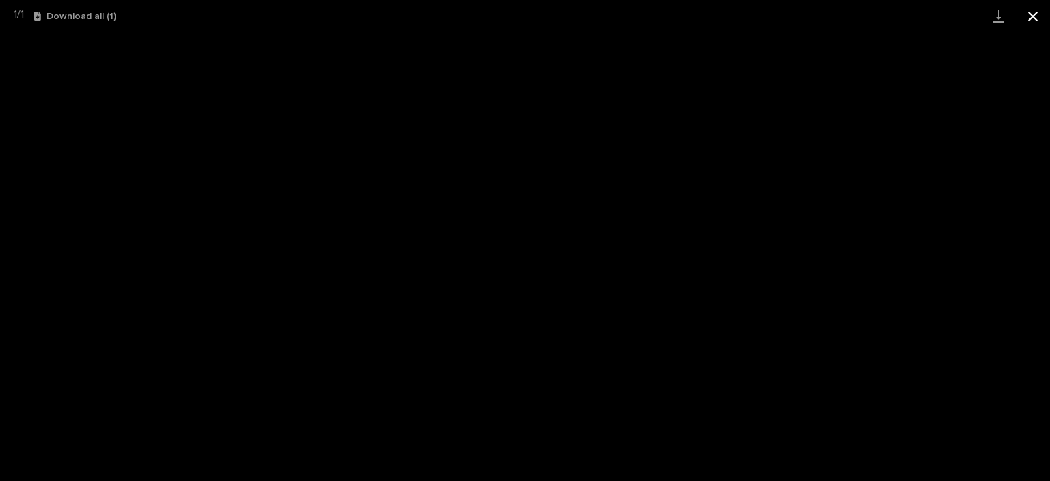
click at [1039, 21] on button "Close gallery" at bounding box center [1033, 16] width 34 height 32
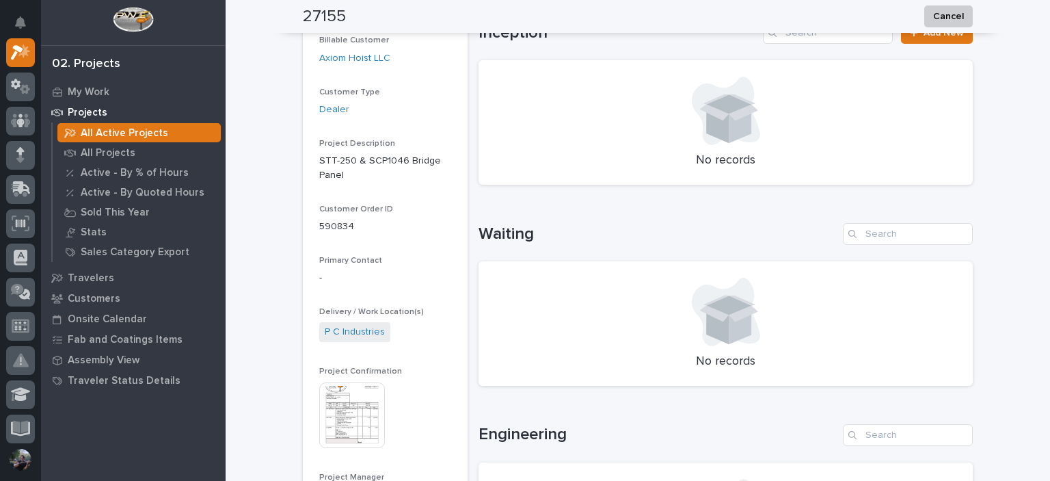
scroll to position [0, 0]
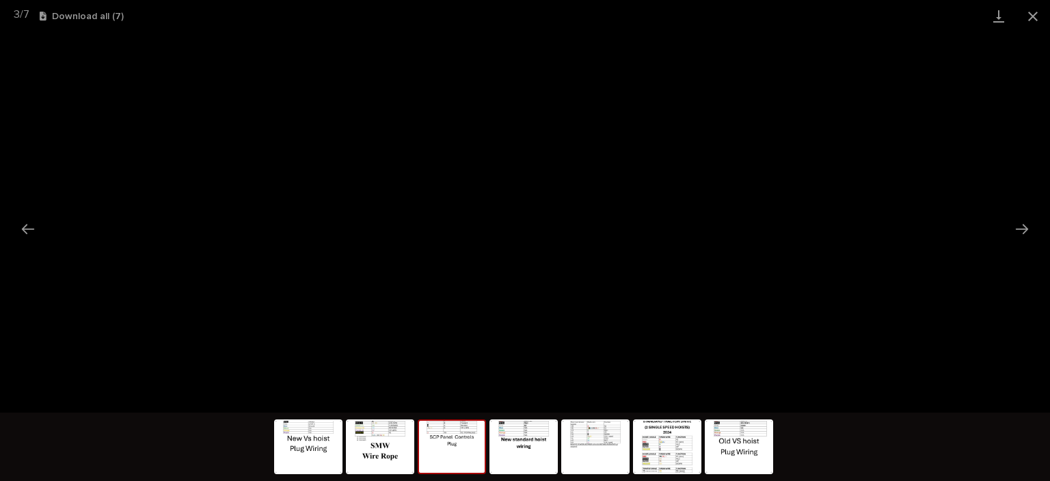
scroll to position [379, 0]
click at [1030, 19] on button "Close gallery" at bounding box center [1033, 16] width 34 height 32
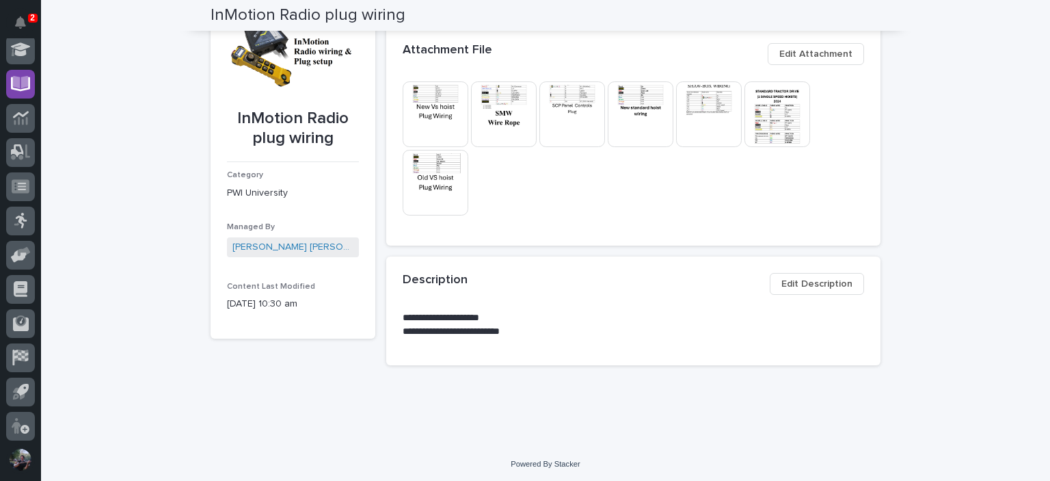
scroll to position [0, 0]
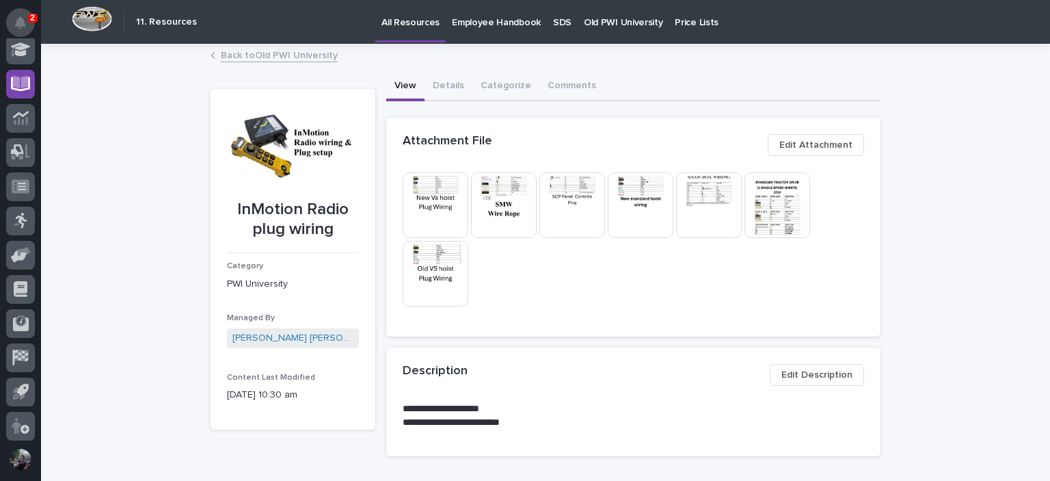
click at [29, 25] on button "Notifications" at bounding box center [20, 22] width 29 height 29
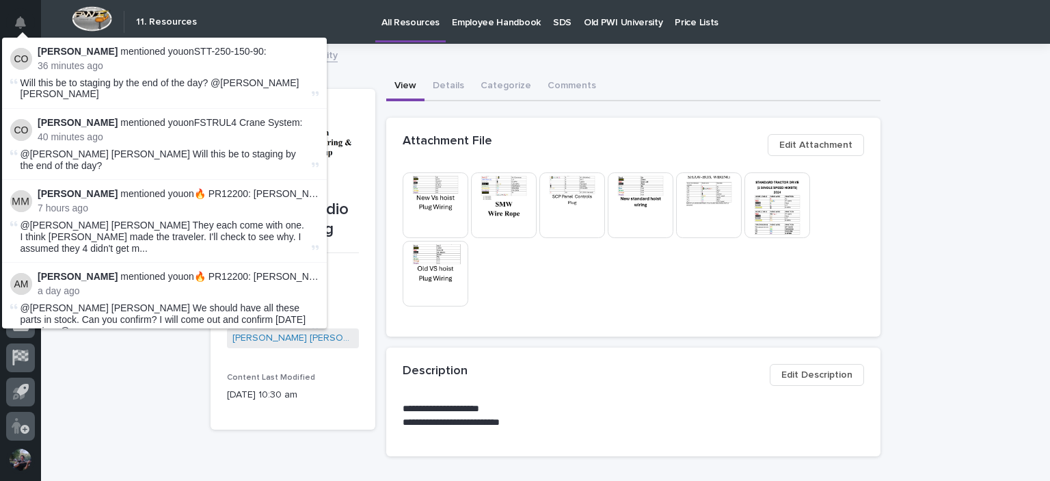
click at [247, 188] on p "[PERSON_NAME] mentioned you on 🔥 PR12200: [PERSON_NAME] - 26537 Brake Housing A…" at bounding box center [178, 194] width 281 height 12
click at [224, 188] on div "Mark Miller mentioned you on 🔥 PR12200: Mark Miller - 26537 Brake Housing And T…" at bounding box center [178, 201] width 281 height 26
click at [238, 219] on span "@Kyle Dean Miller They each come with one. I think Jack made the traveler. I'll…" at bounding box center [165, 236] width 288 height 34
click at [403, 52] on div "Back to Old PWI University" at bounding box center [546, 55] width 684 height 19
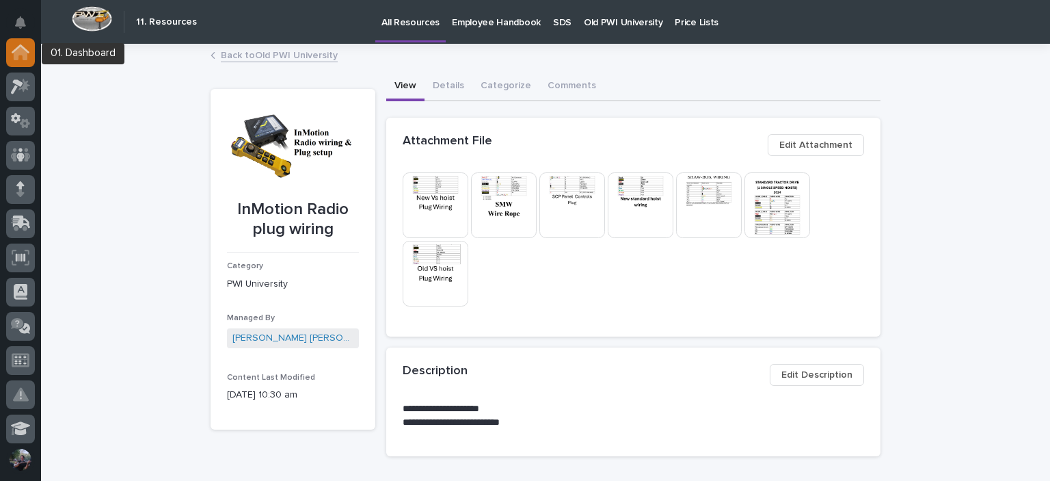
click at [18, 59] on icon at bounding box center [21, 53] width 14 height 14
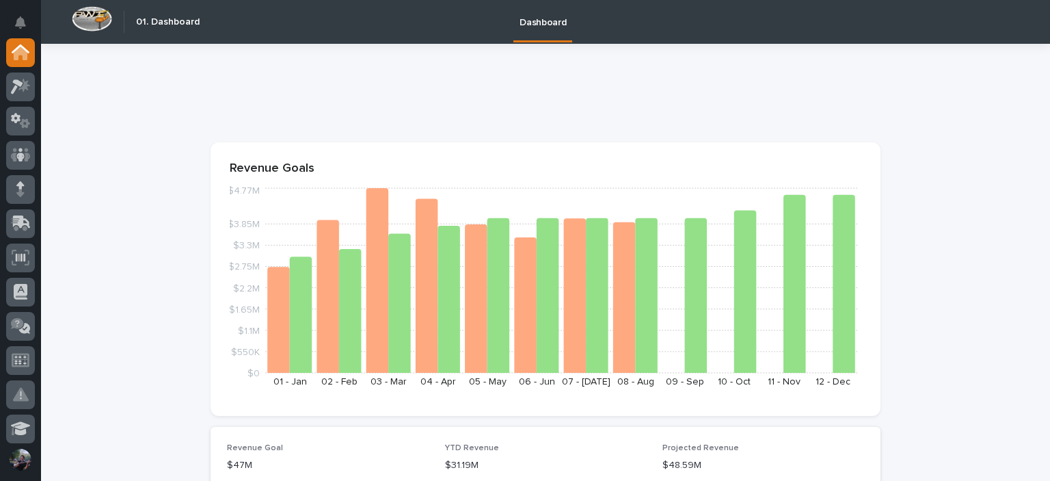
drag, startPoint x: 708, startPoint y: 115, endPoint x: 707, endPoint y: 105, distance: 10.3
click at [708, 115] on div at bounding box center [546, 98] width 670 height 55
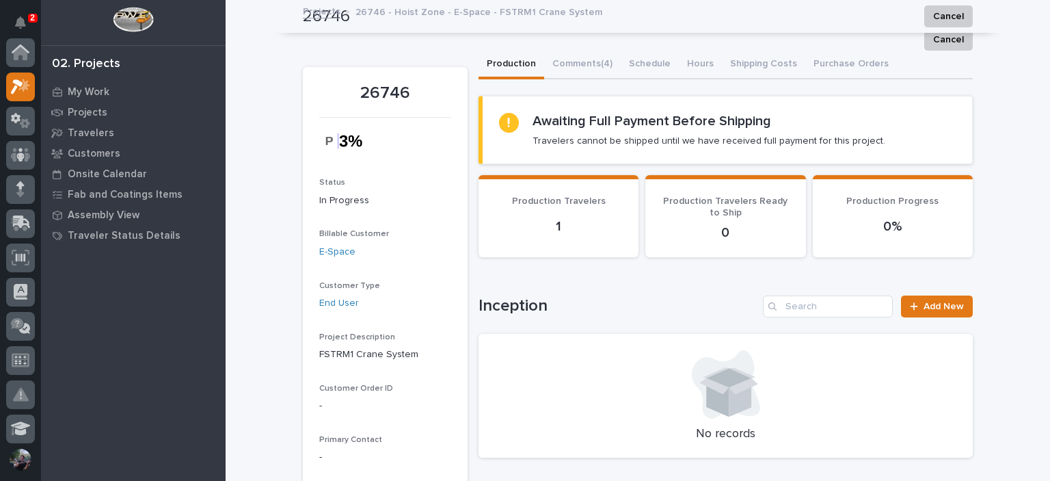
scroll to position [34, 0]
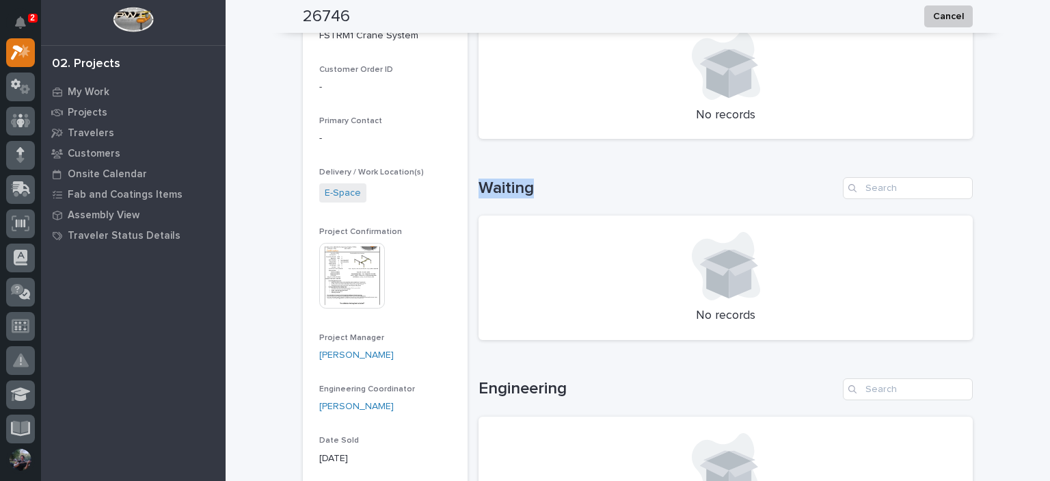
click at [484, 187] on h1 "Waiting" at bounding box center [657, 188] width 359 height 20
click at [599, 183] on h1 "Waiting" at bounding box center [657, 188] width 359 height 20
